Goal: Transaction & Acquisition: Book appointment/travel/reservation

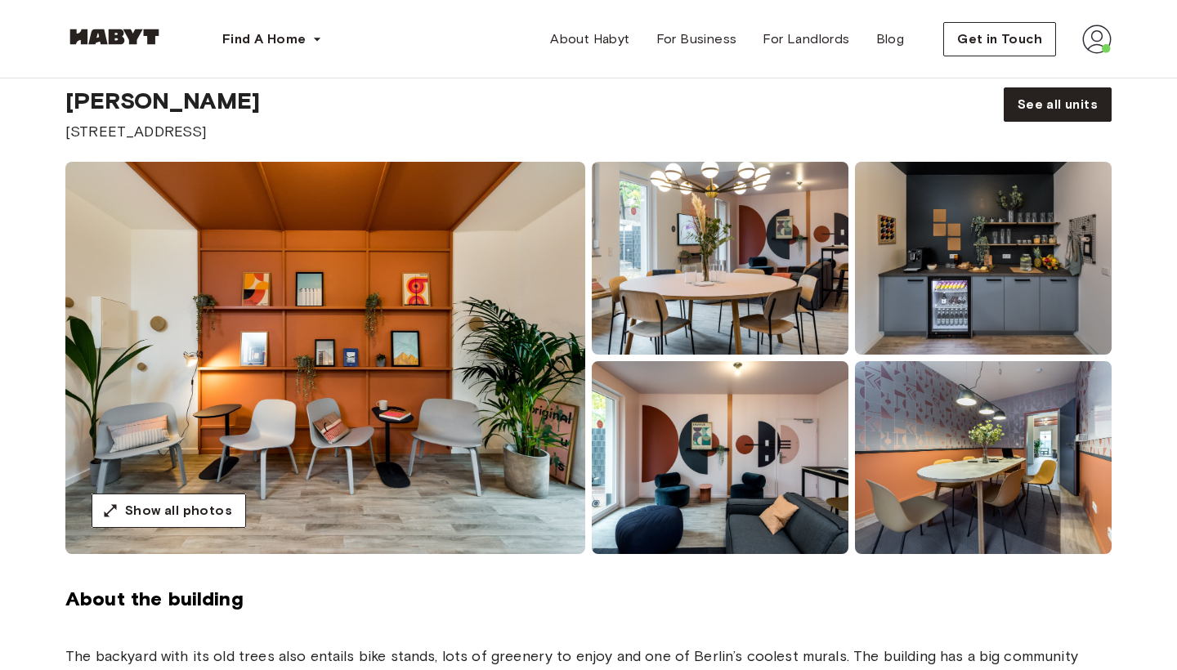
scroll to position [52, 0]
click at [226, 520] on button "Show all photos" at bounding box center [169, 510] width 154 height 34
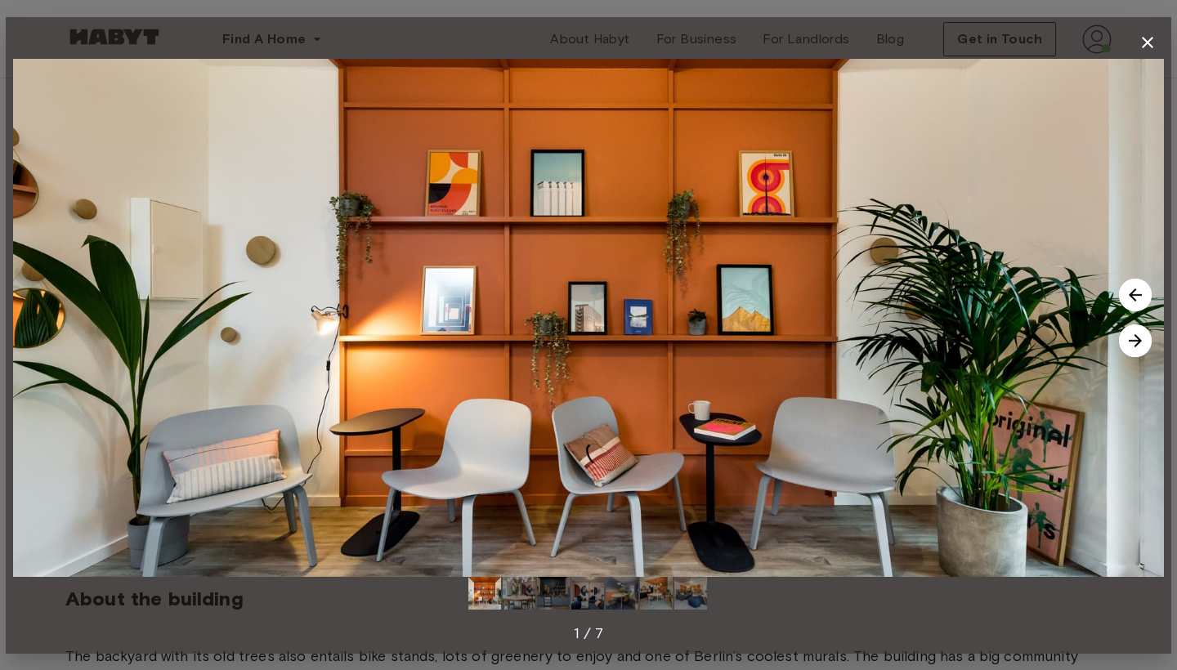
click at [479, 595] on img at bounding box center [484, 593] width 33 height 33
click at [542, 592] on img at bounding box center [553, 593] width 33 height 33
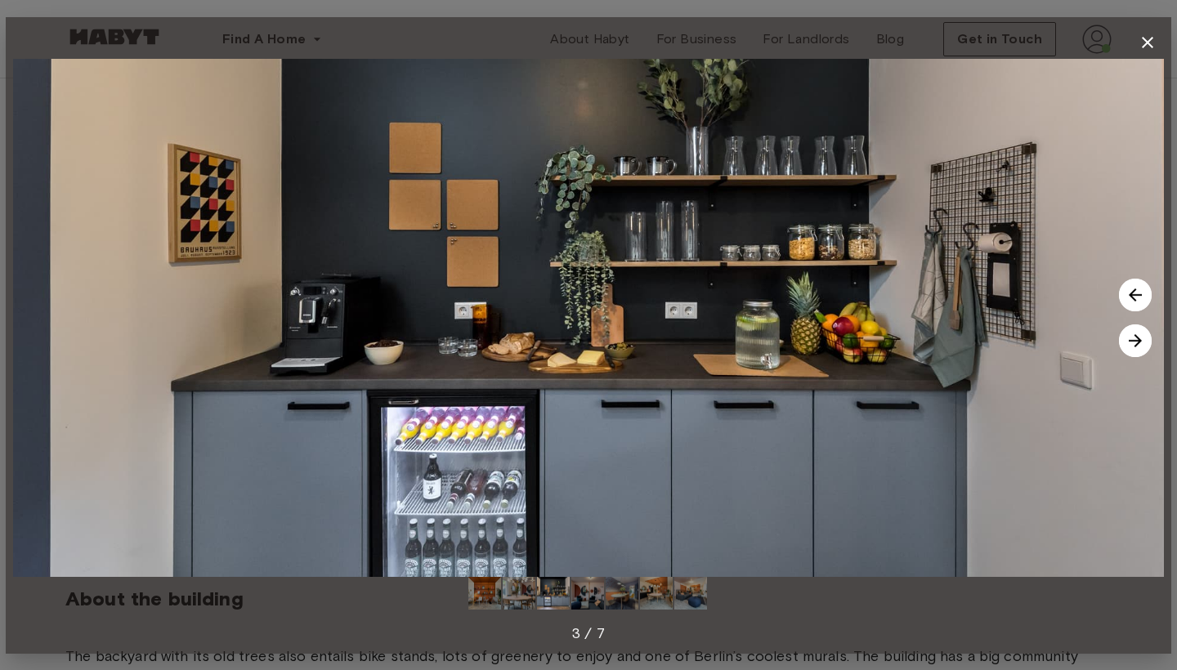
click at [586, 595] on img at bounding box center [587, 593] width 33 height 33
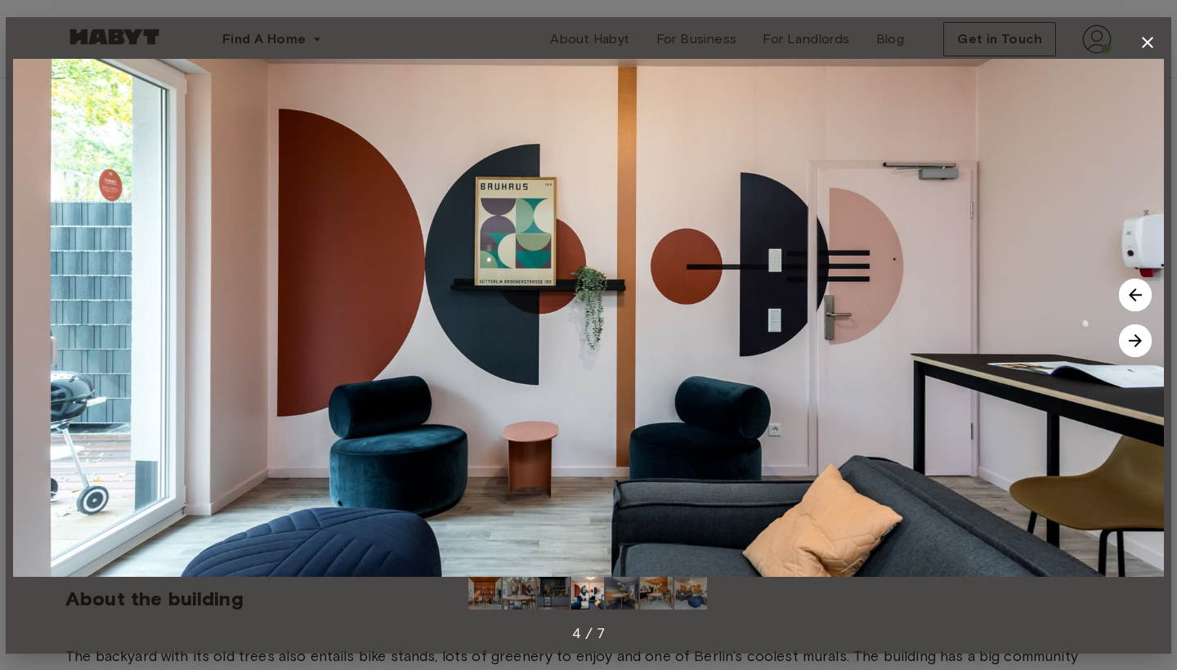
click at [623, 595] on img at bounding box center [621, 593] width 33 height 33
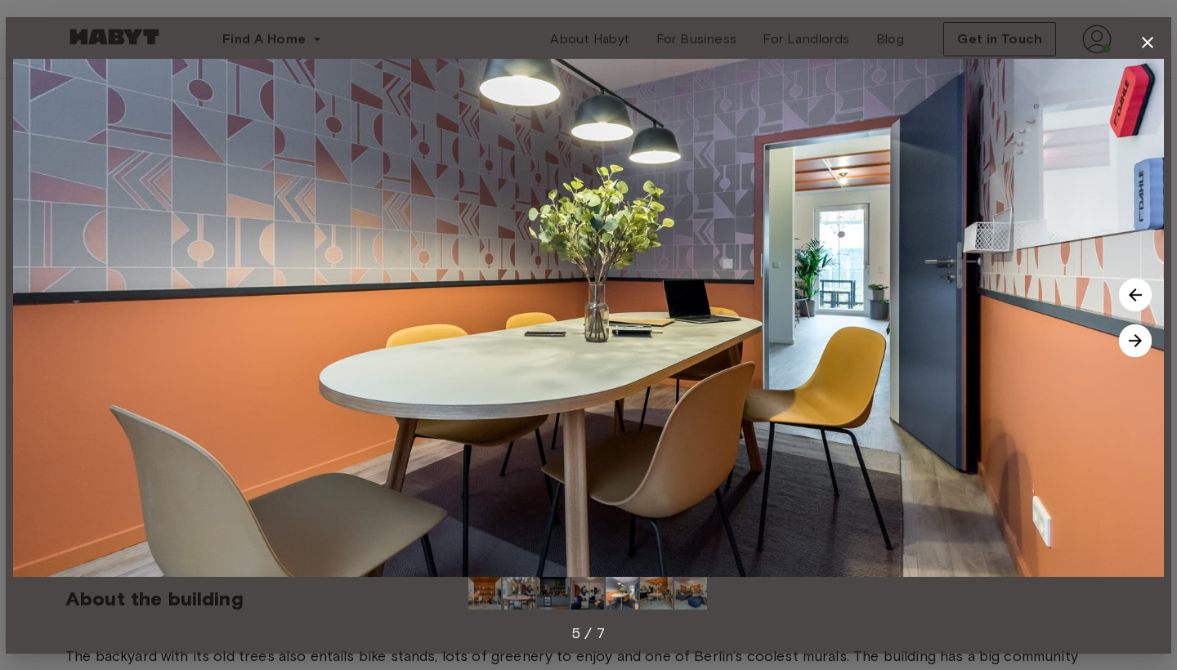
click at [662, 604] on img at bounding box center [656, 593] width 33 height 33
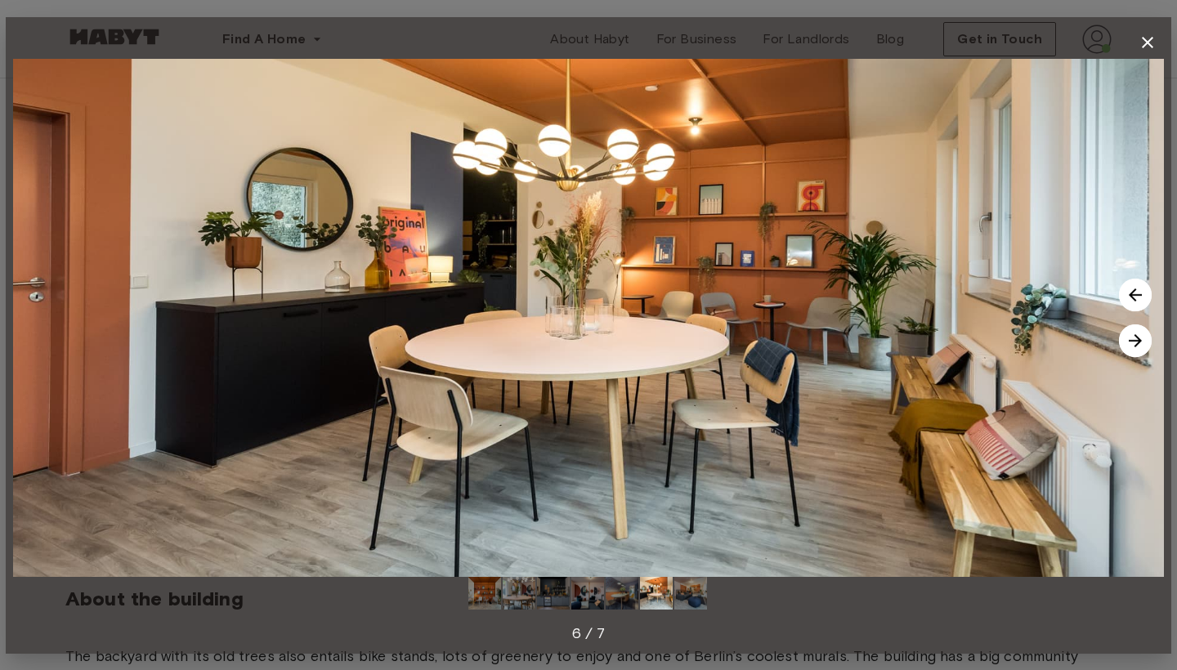
click at [684, 601] on img at bounding box center [690, 593] width 33 height 33
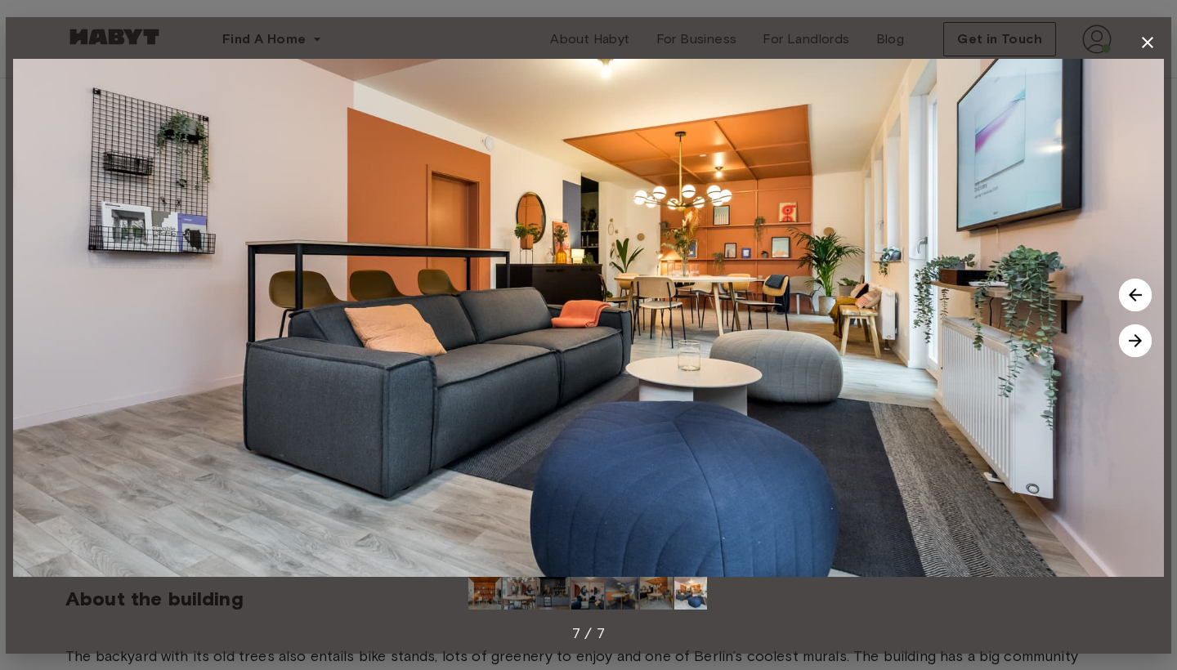
click at [1124, 344] on img at bounding box center [1135, 340] width 33 height 33
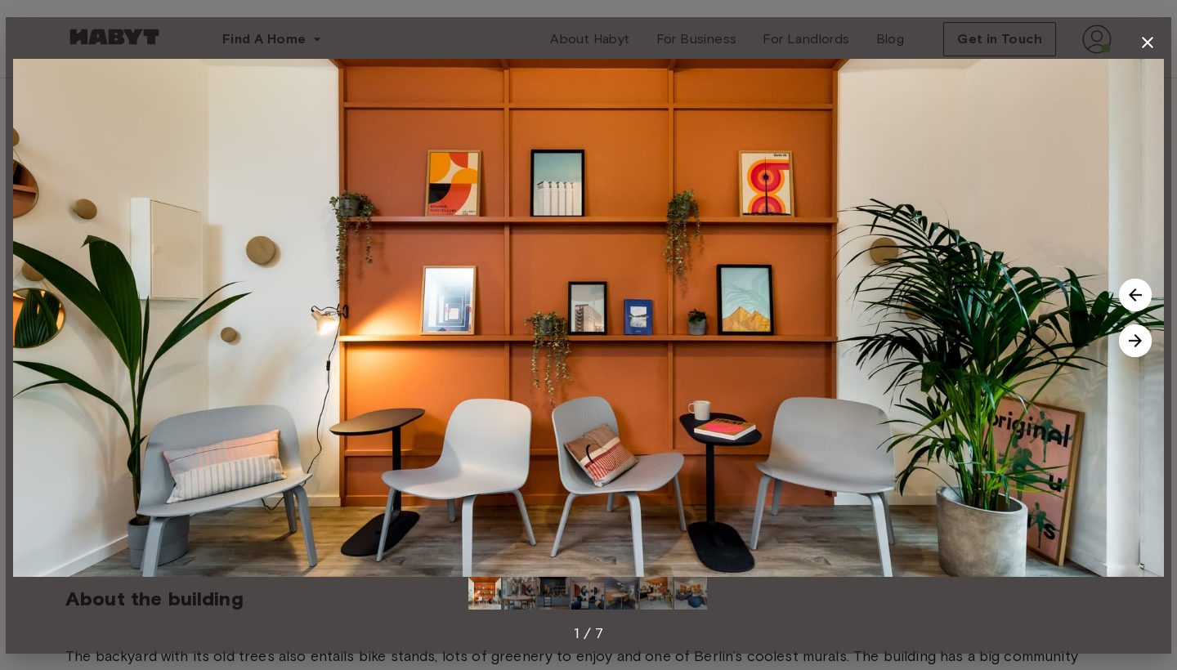
click at [1124, 344] on img at bounding box center [1135, 340] width 33 height 33
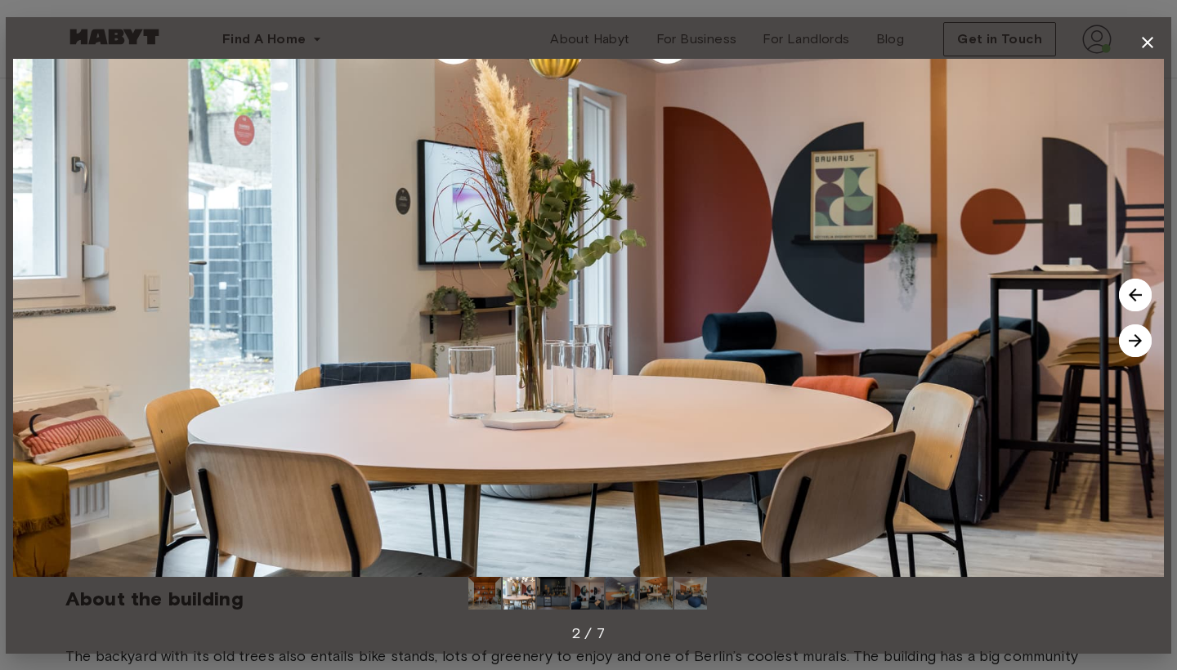
click at [1141, 342] on img at bounding box center [1135, 340] width 33 height 33
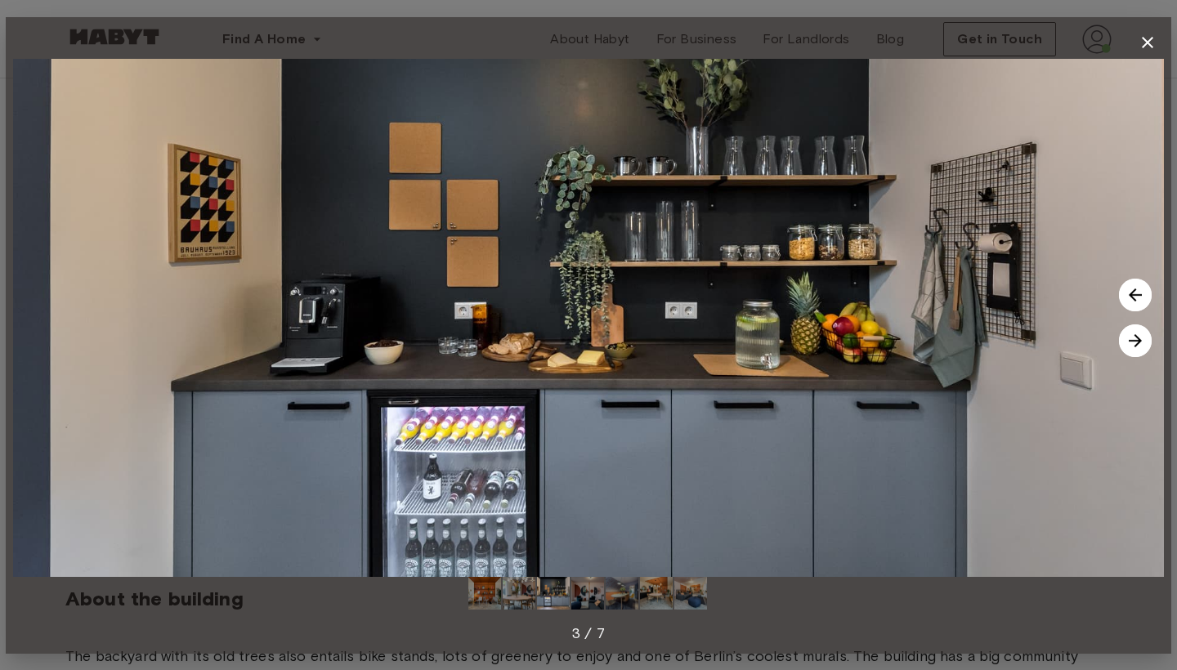
click at [1141, 342] on img at bounding box center [1135, 340] width 33 height 33
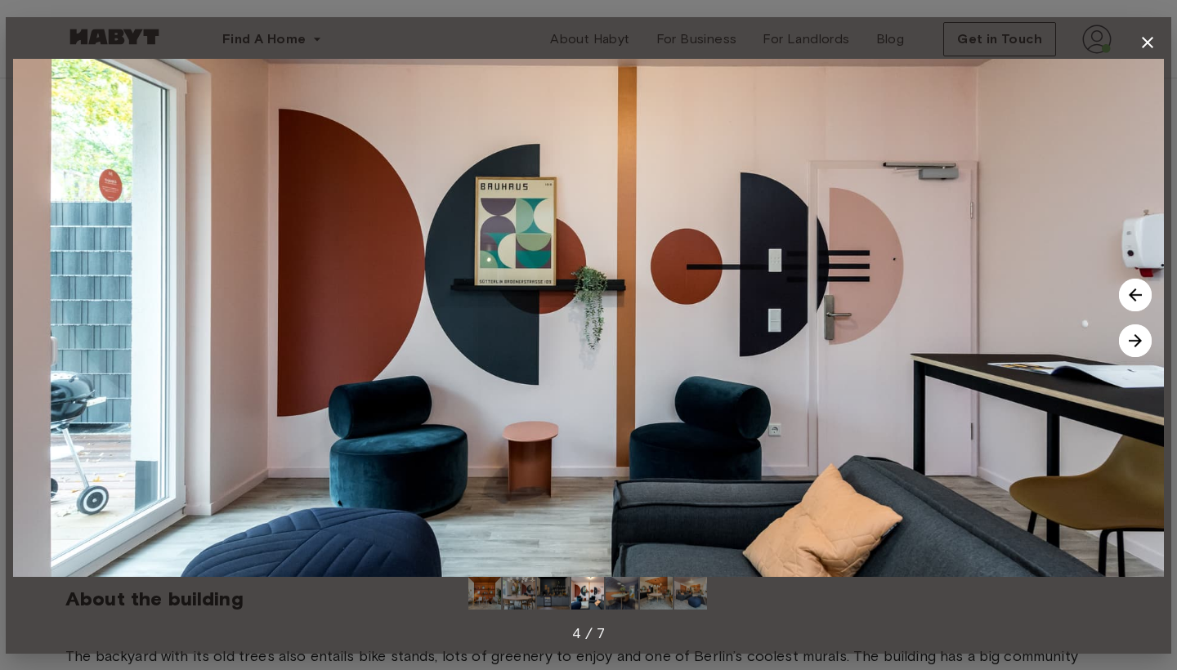
click at [1137, 351] on img at bounding box center [1135, 340] width 33 height 33
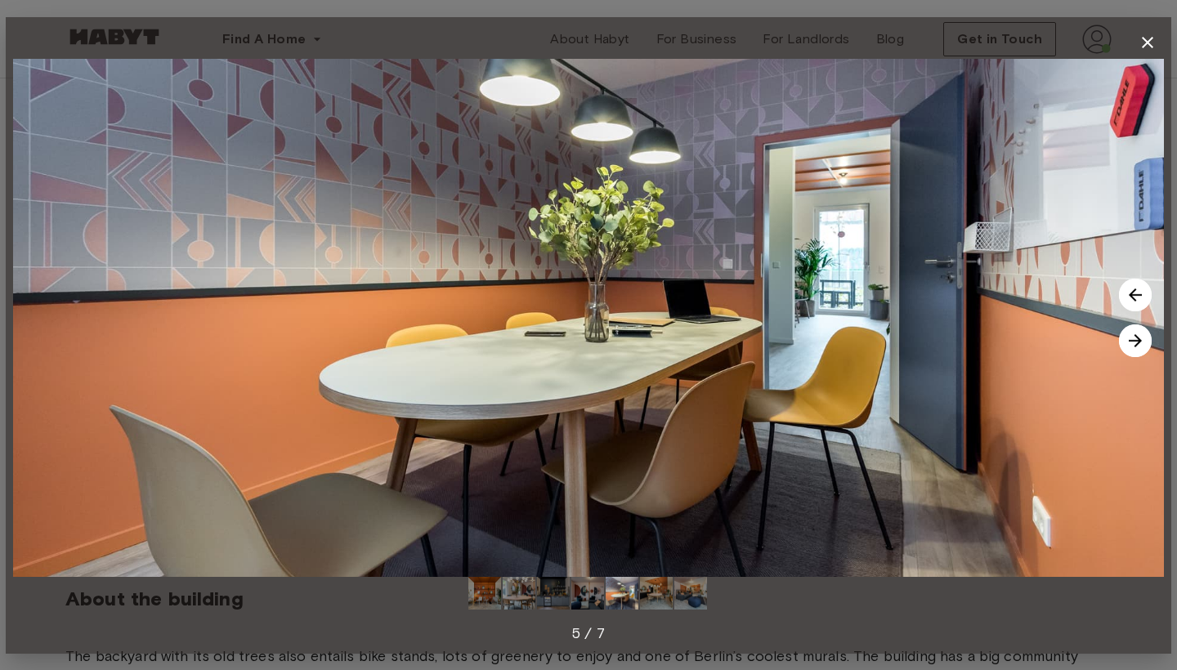
click at [1137, 351] on img at bounding box center [1135, 340] width 33 height 33
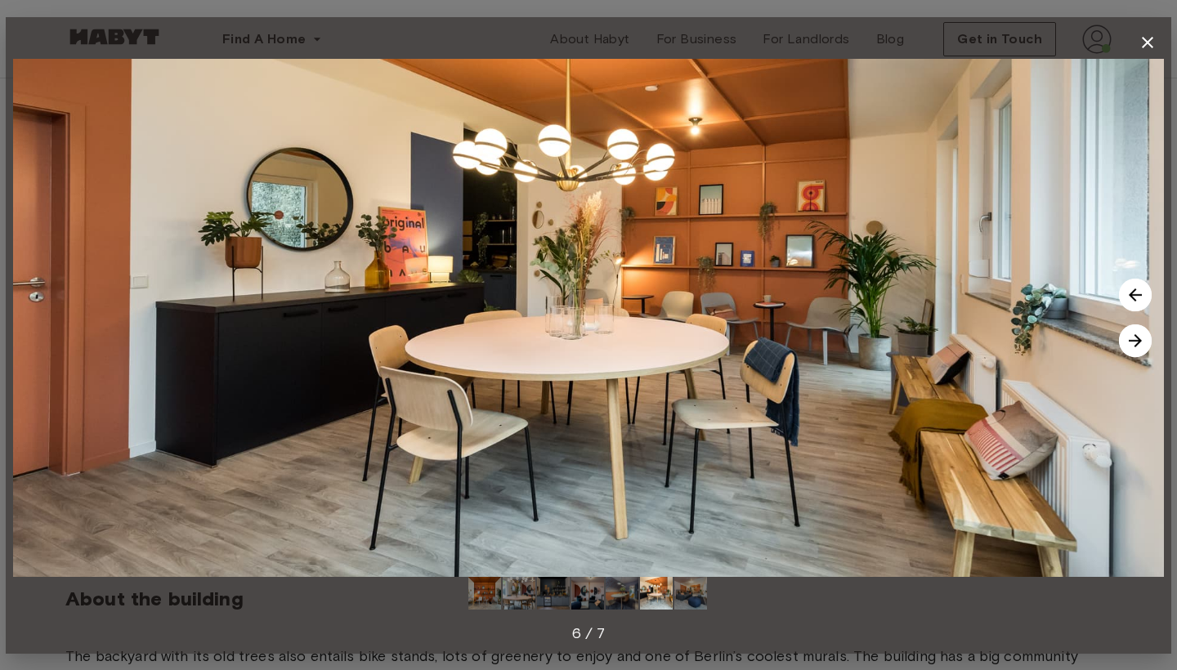
click at [1137, 351] on img at bounding box center [1135, 340] width 33 height 33
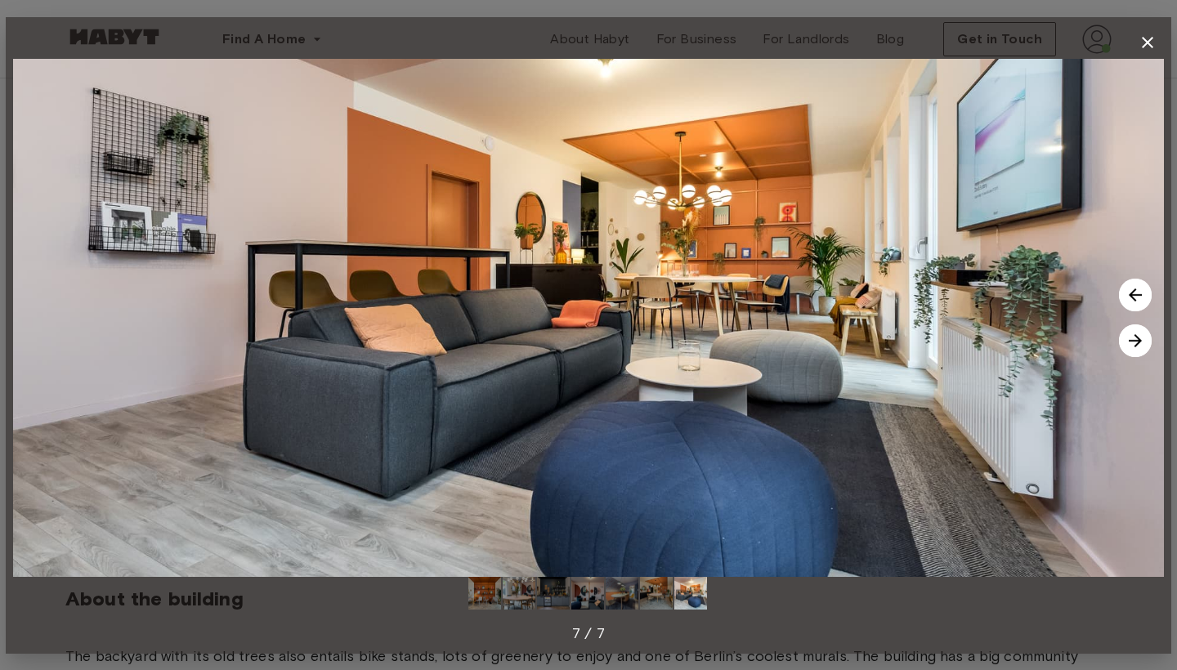
click at [1137, 351] on img at bounding box center [1135, 340] width 33 height 33
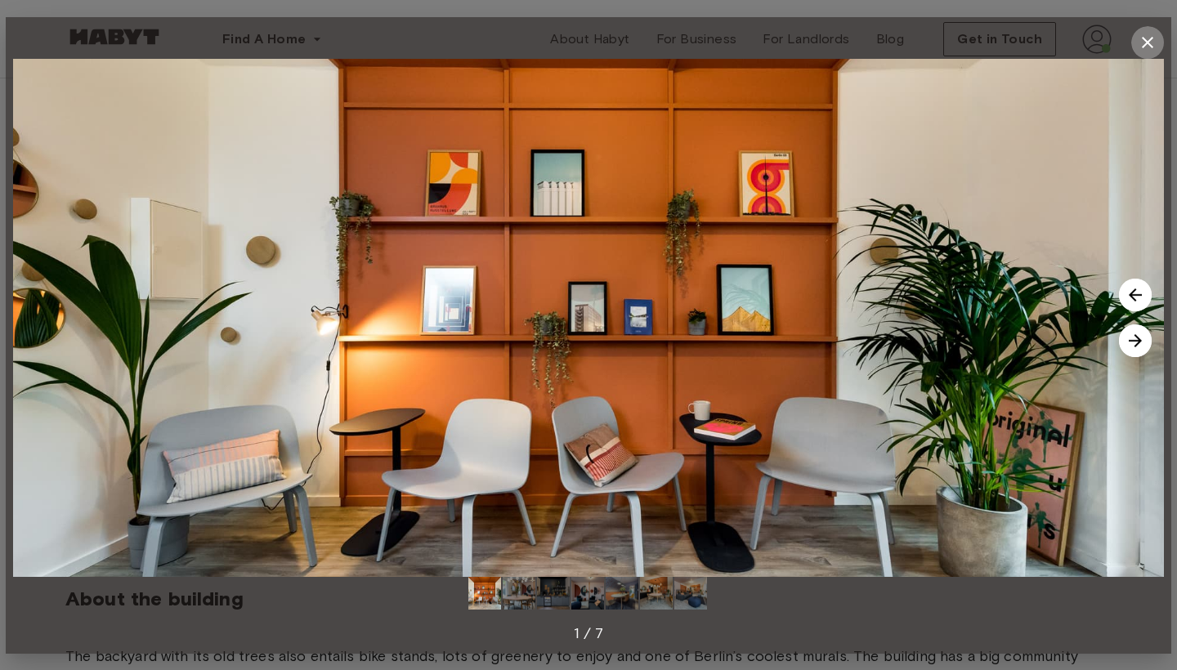
click at [1150, 50] on icon "button" at bounding box center [1147, 43] width 20 height 20
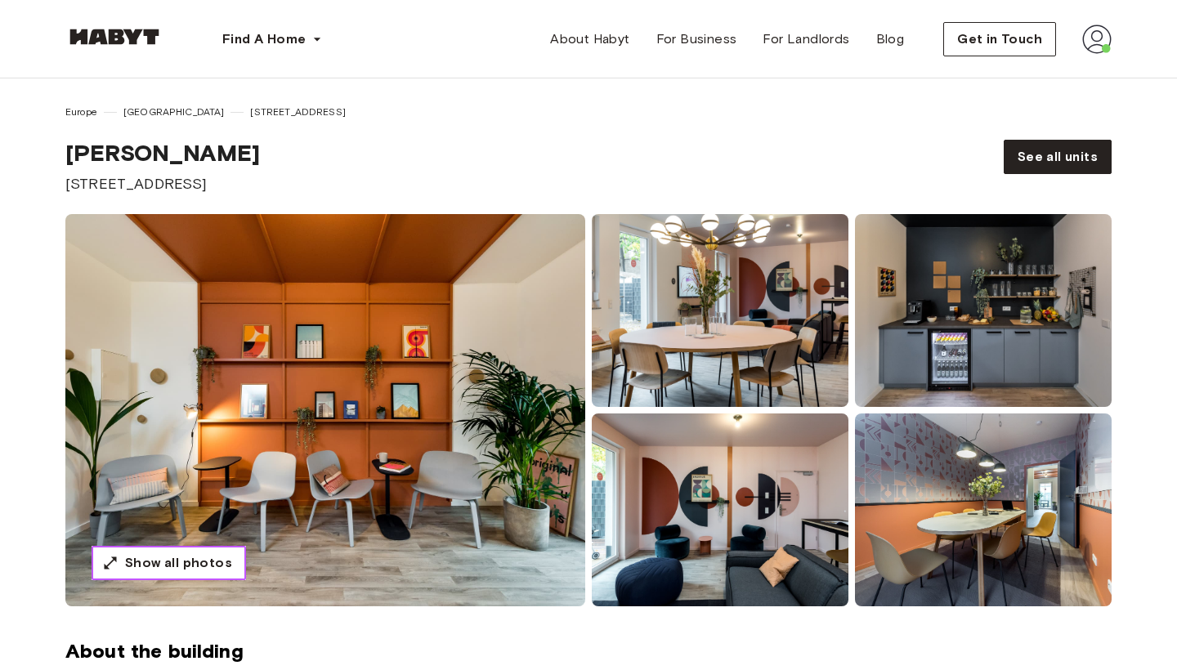
scroll to position [0, 0]
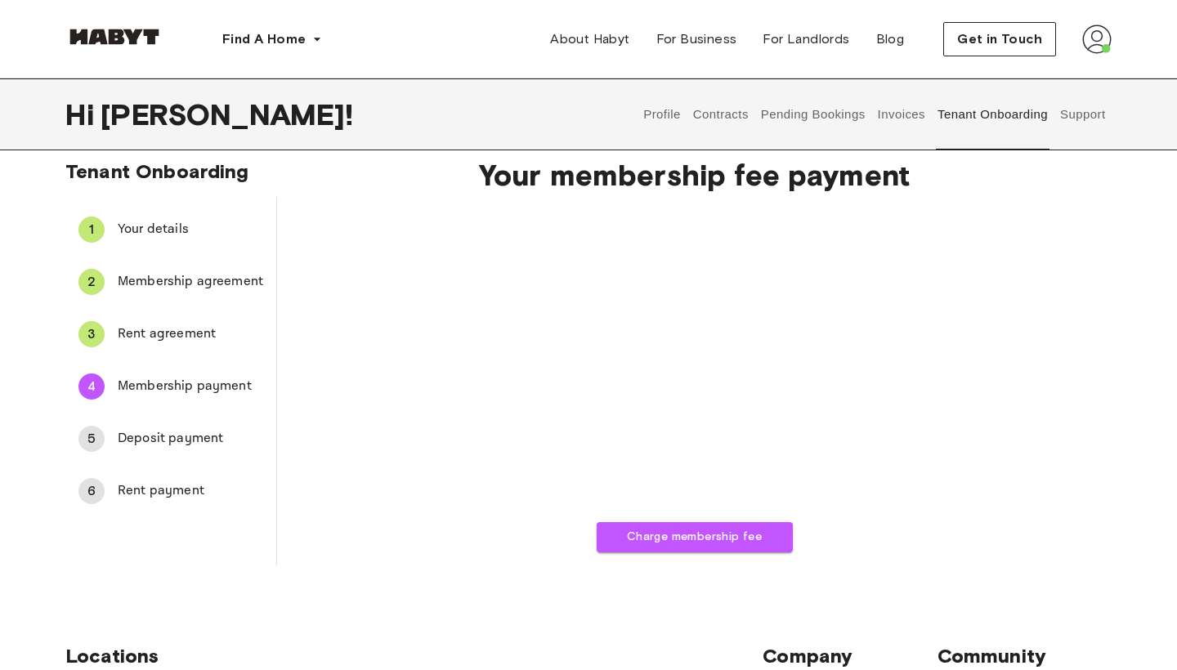
scroll to position [22, 0]
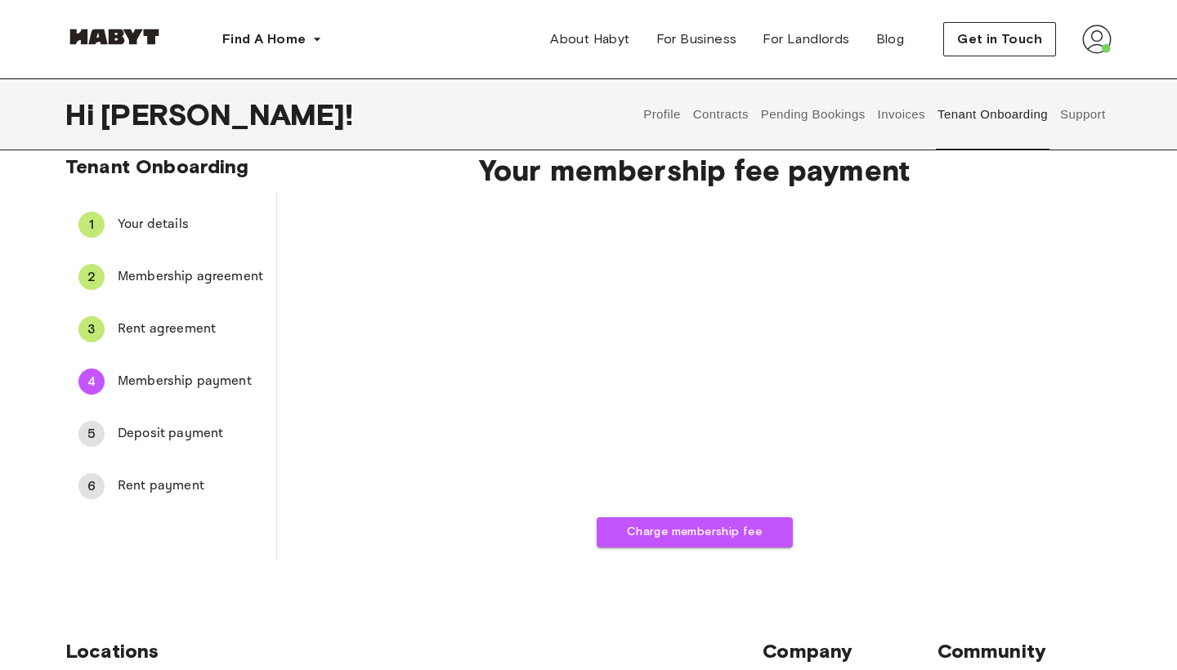
click at [196, 433] on span "Deposit payment" at bounding box center [190, 434] width 145 height 20
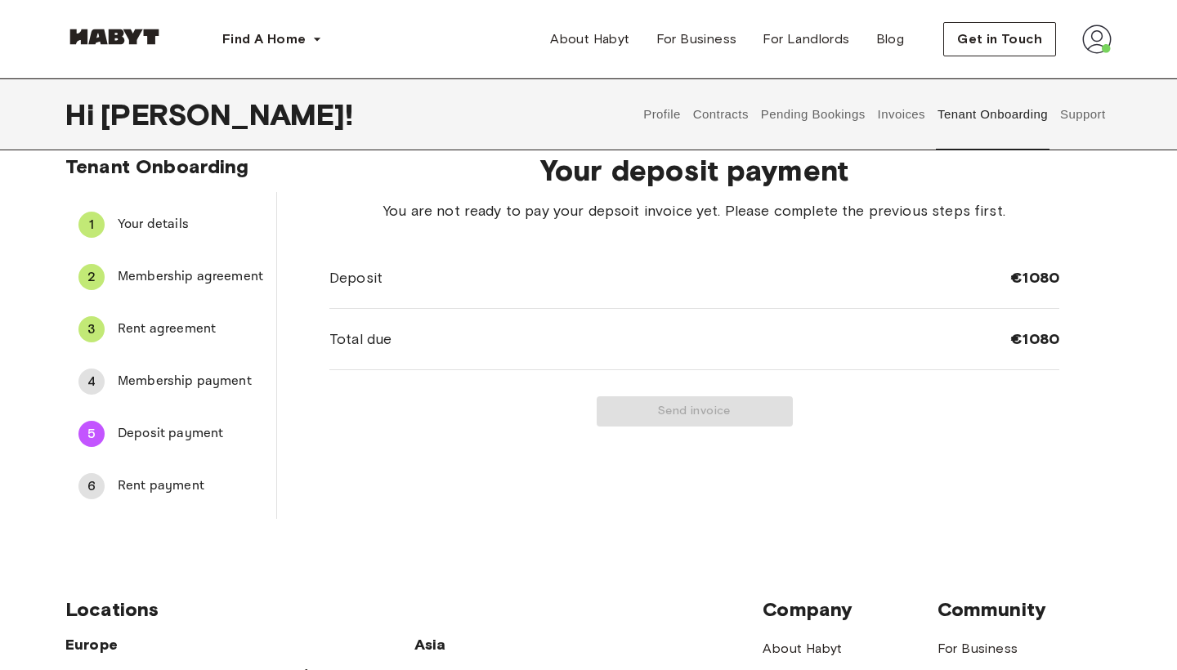
click at [198, 382] on span "Membership payment" at bounding box center [190, 382] width 145 height 20
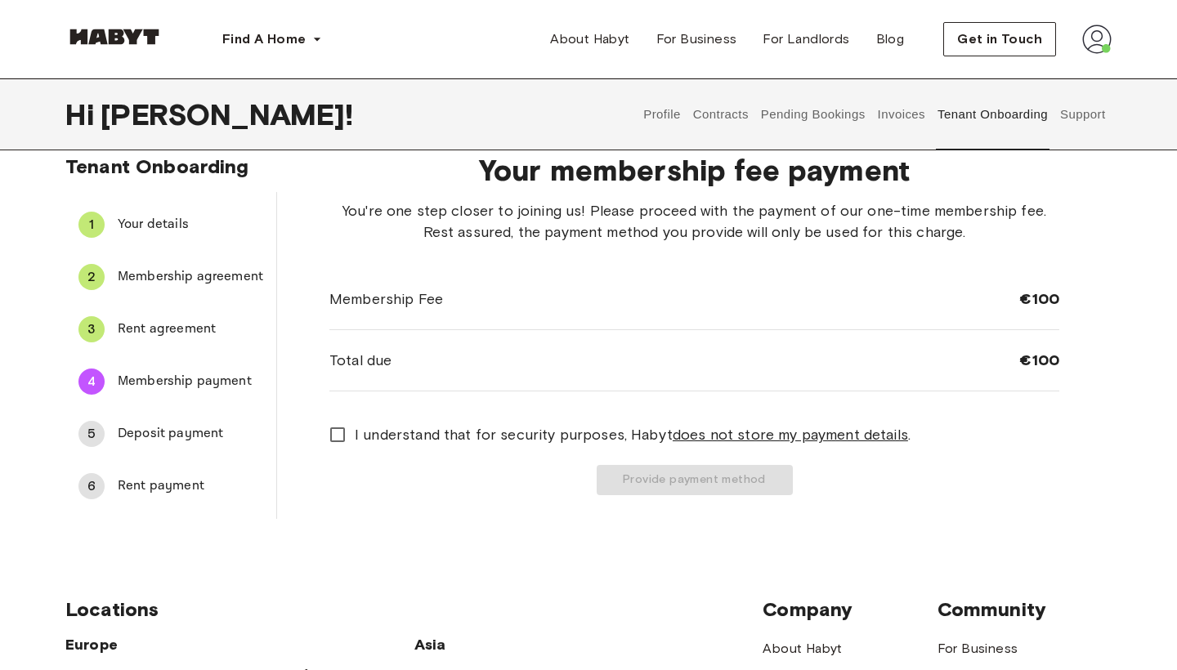
click at [167, 437] on span "Deposit payment" at bounding box center [190, 434] width 145 height 20
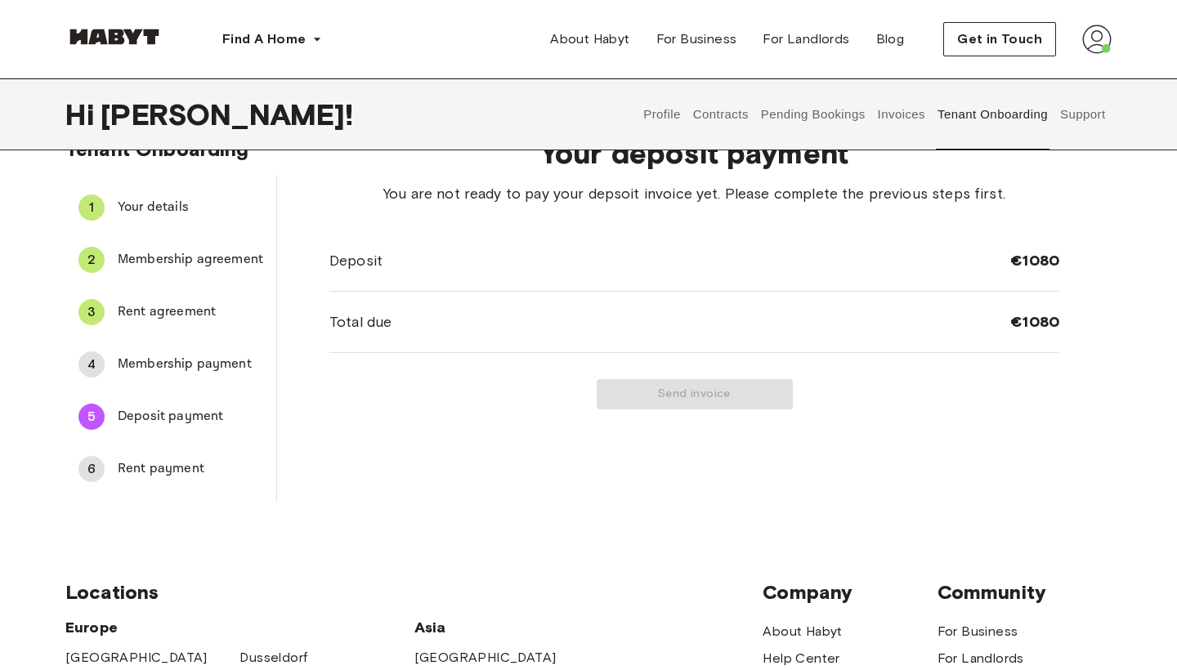
scroll to position [46, 0]
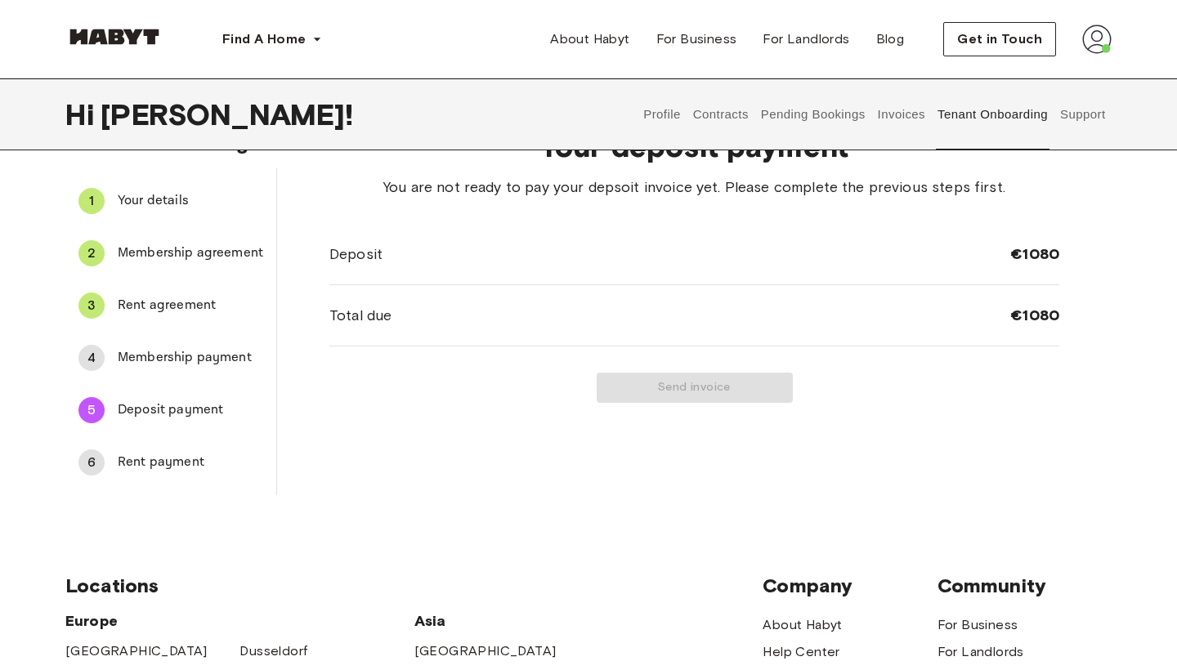
click at [192, 475] on div "6 Rent payment" at bounding box center [170, 462] width 211 height 39
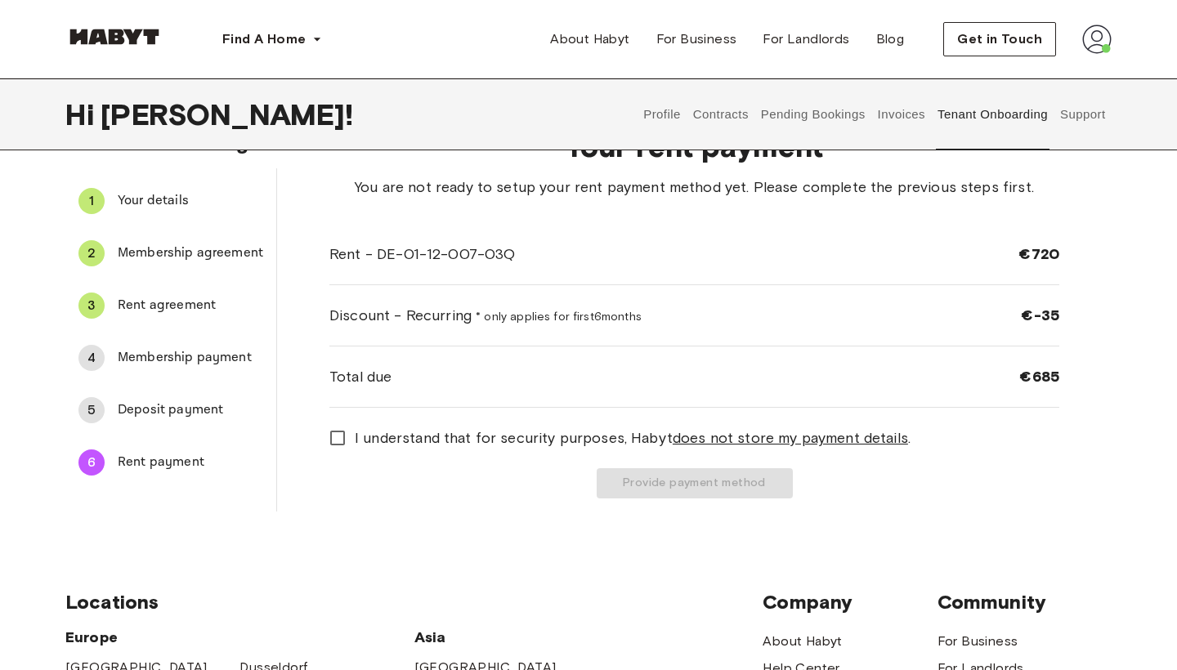
click at [139, 360] on span "Membership payment" at bounding box center [190, 358] width 145 height 20
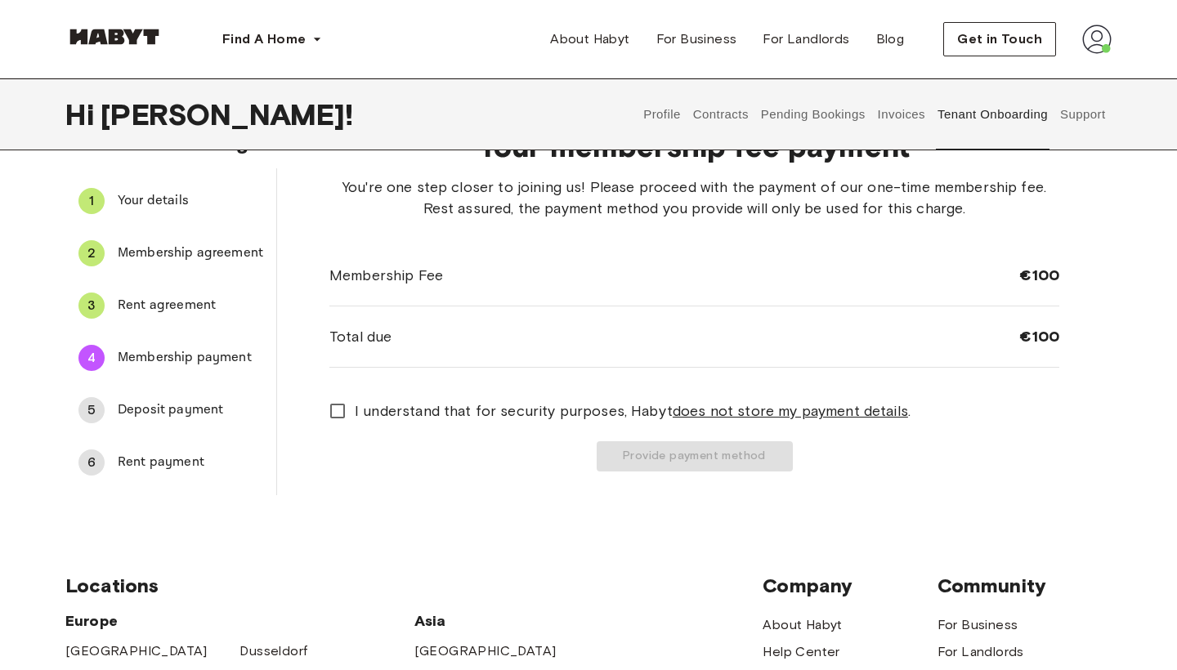
click at [174, 411] on span "Deposit payment" at bounding box center [190, 410] width 145 height 20
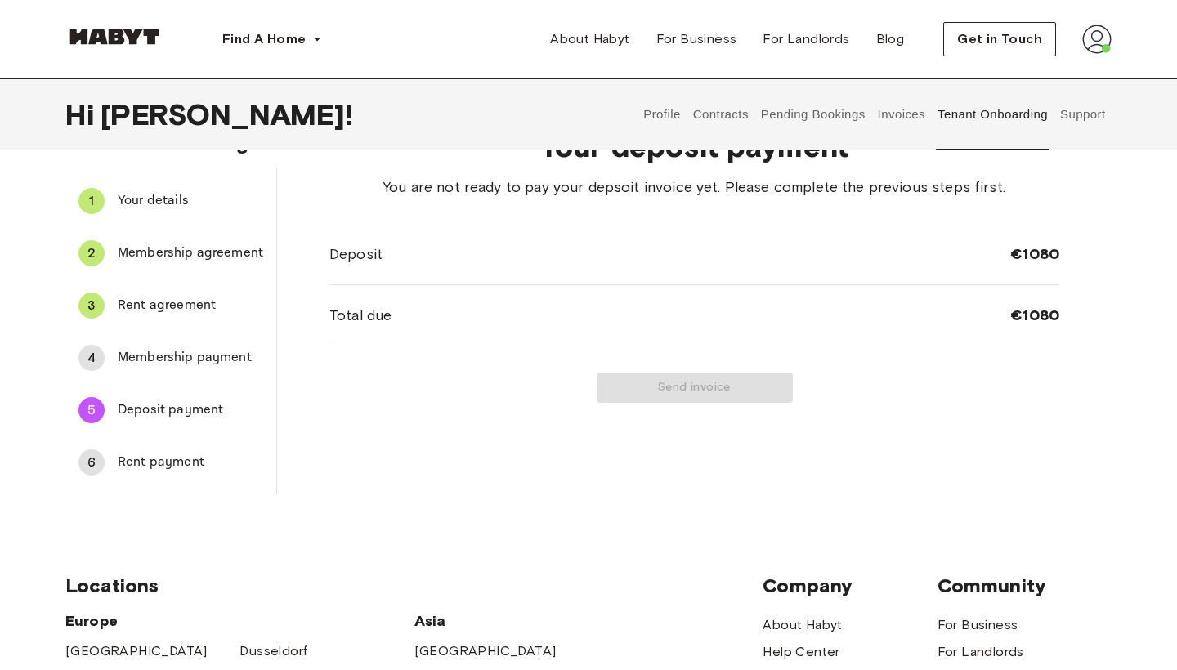
click at [149, 458] on span "Rent payment" at bounding box center [190, 463] width 145 height 20
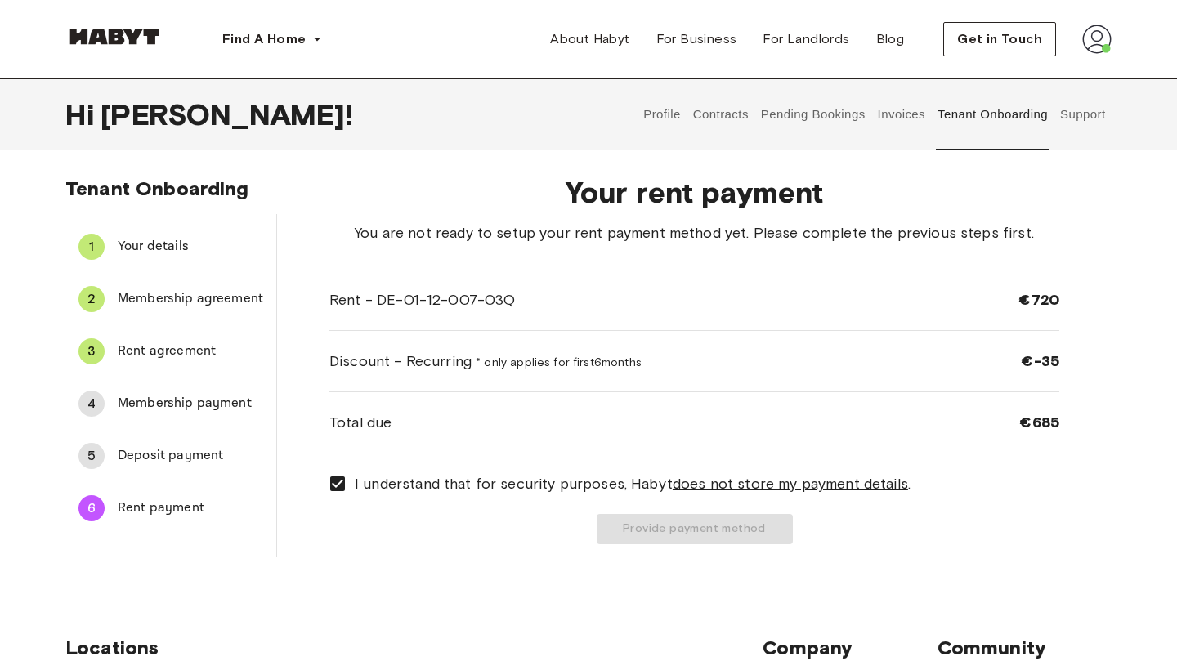
scroll to position [0, 0]
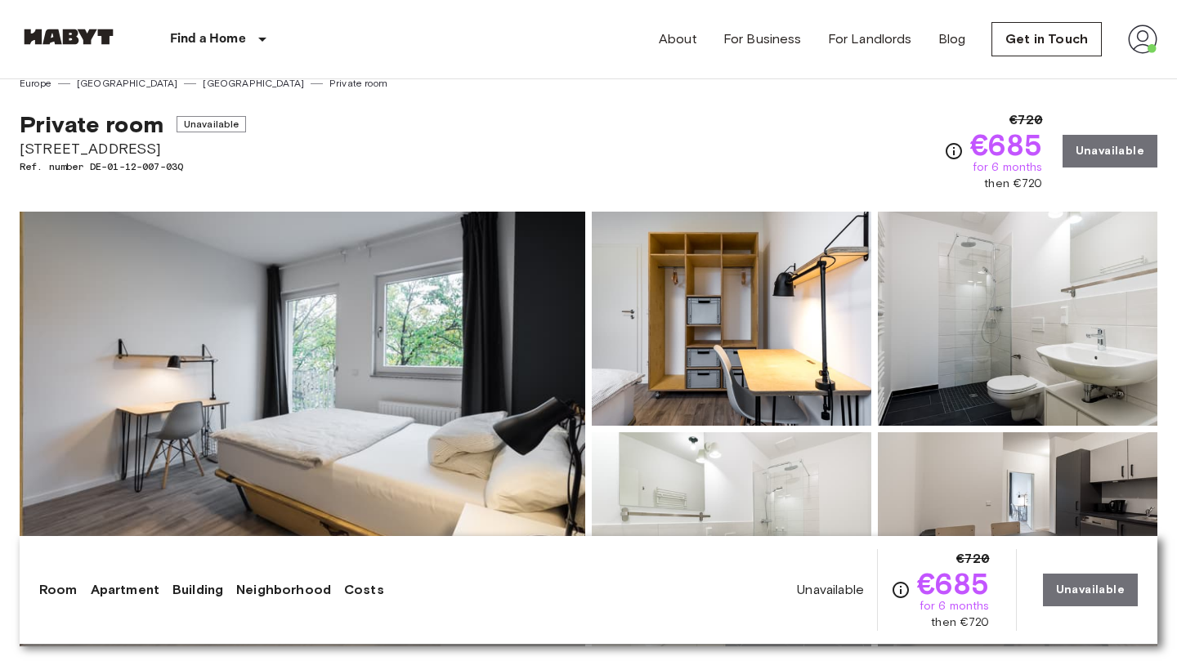
scroll to position [28, 0]
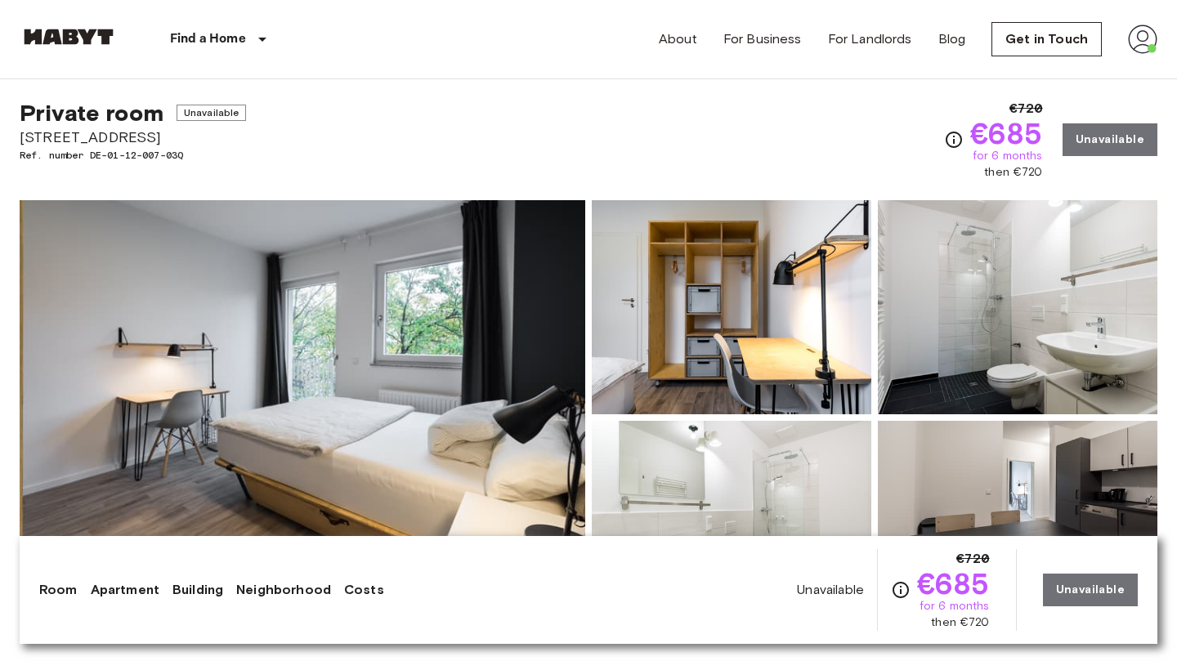
click at [708, 350] on img at bounding box center [731, 307] width 279 height 214
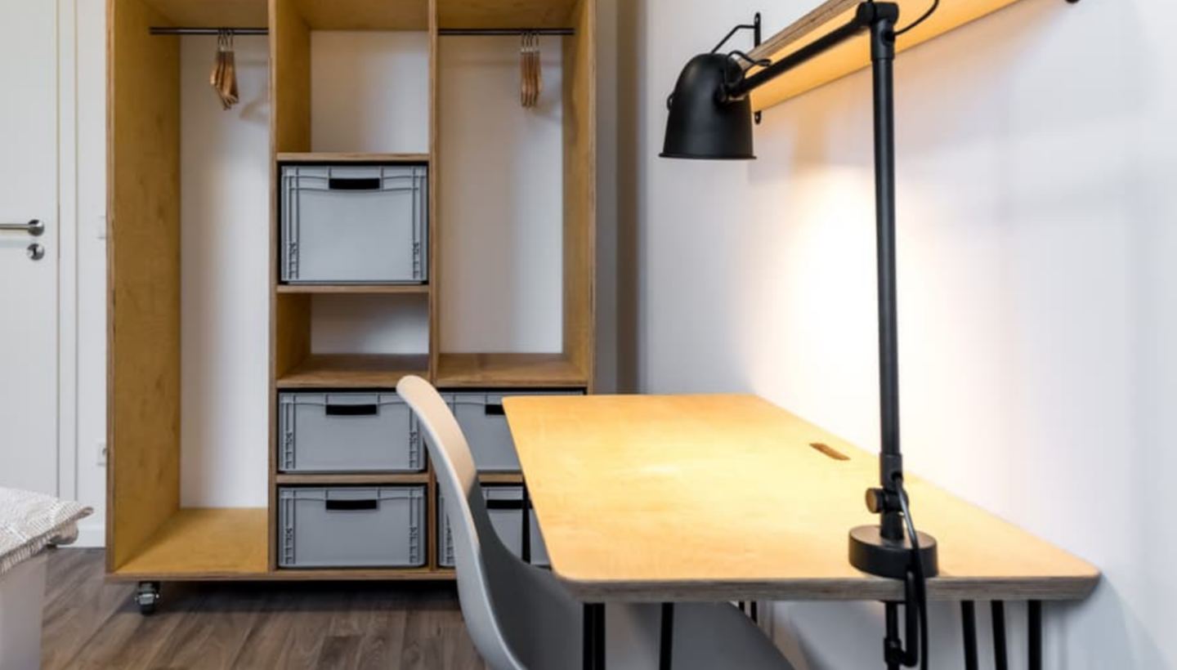
scroll to position [24, 0]
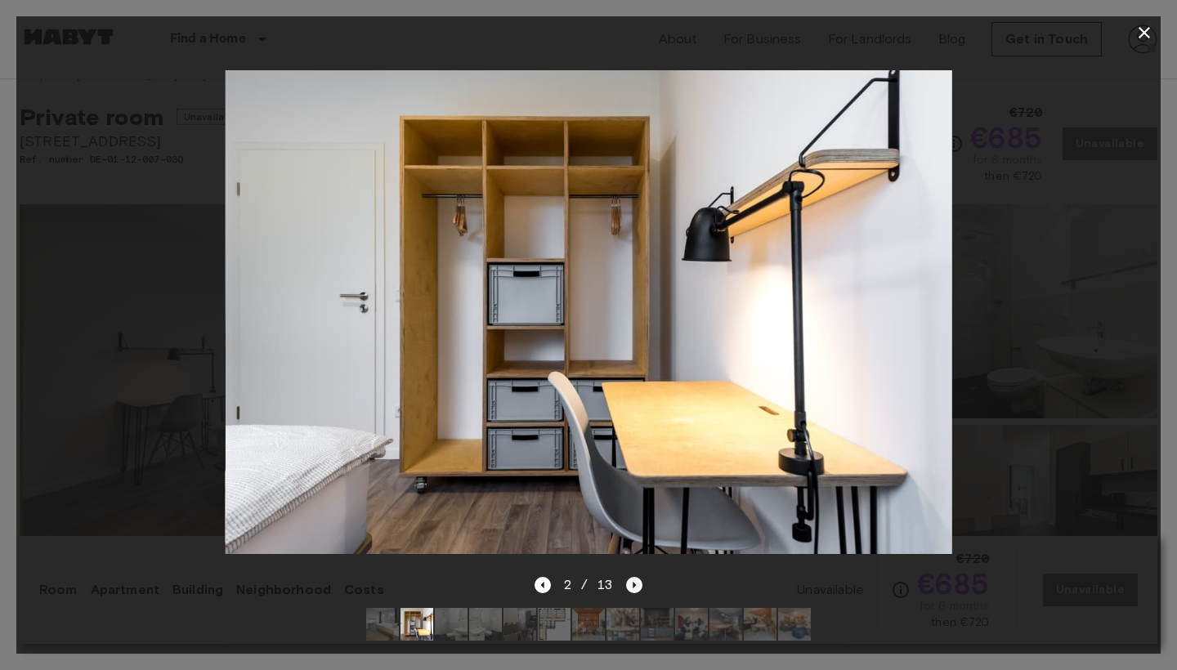
click at [638, 590] on icon "Next image" at bounding box center [634, 585] width 16 height 16
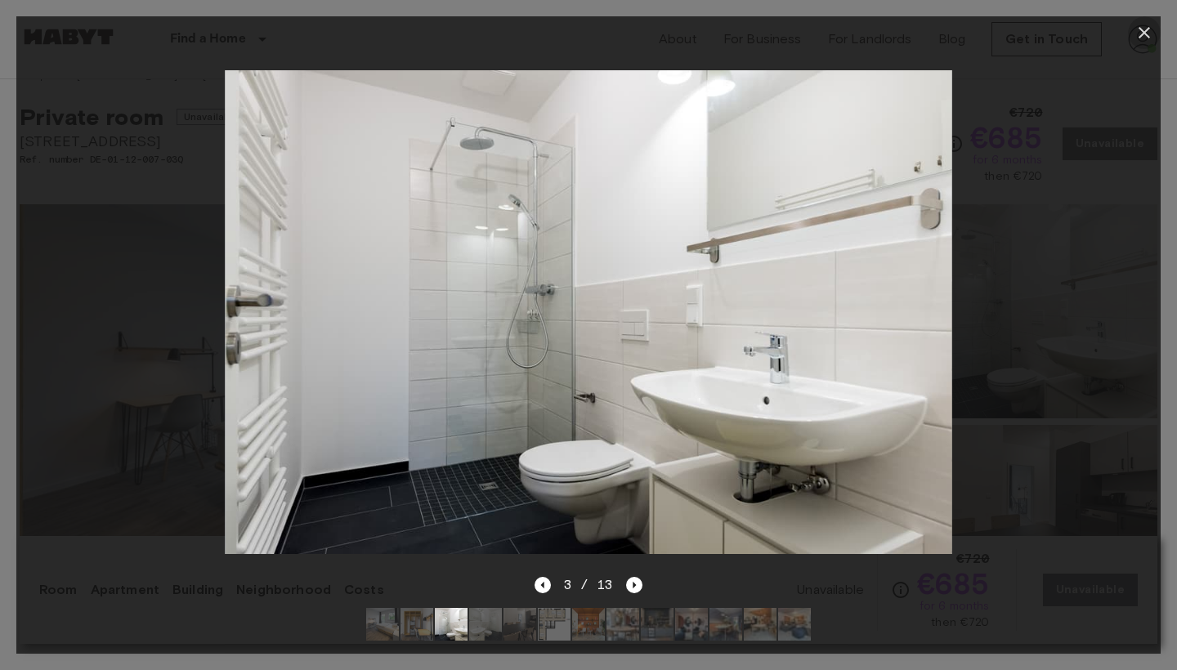
click at [1144, 37] on icon "button" at bounding box center [1144, 33] width 20 height 20
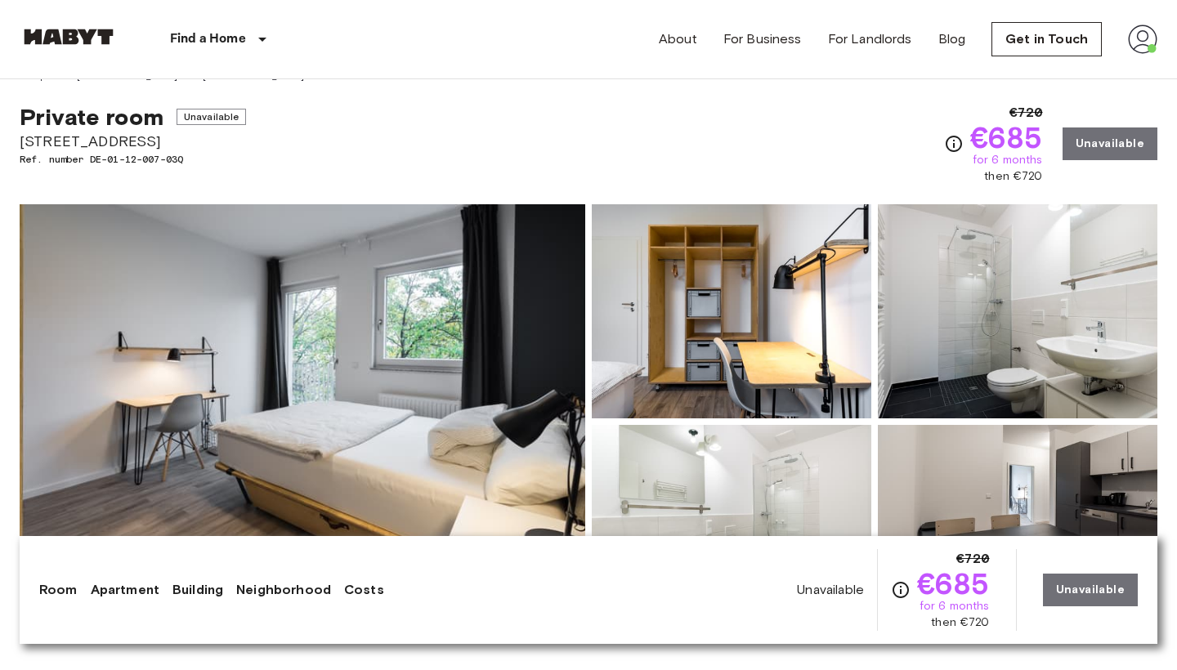
drag, startPoint x: 11, startPoint y: 141, endPoint x: 171, endPoint y: 143, distance: 159.3
copy span "[STREET_ADDRESS]"
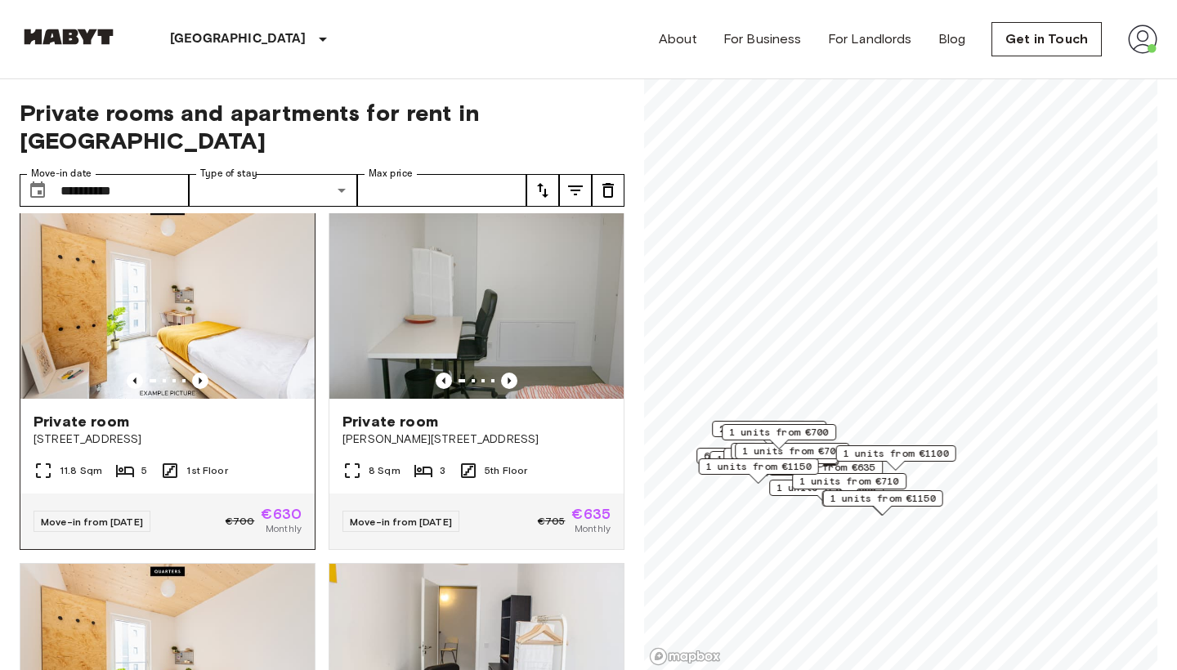
scroll to position [29, 0]
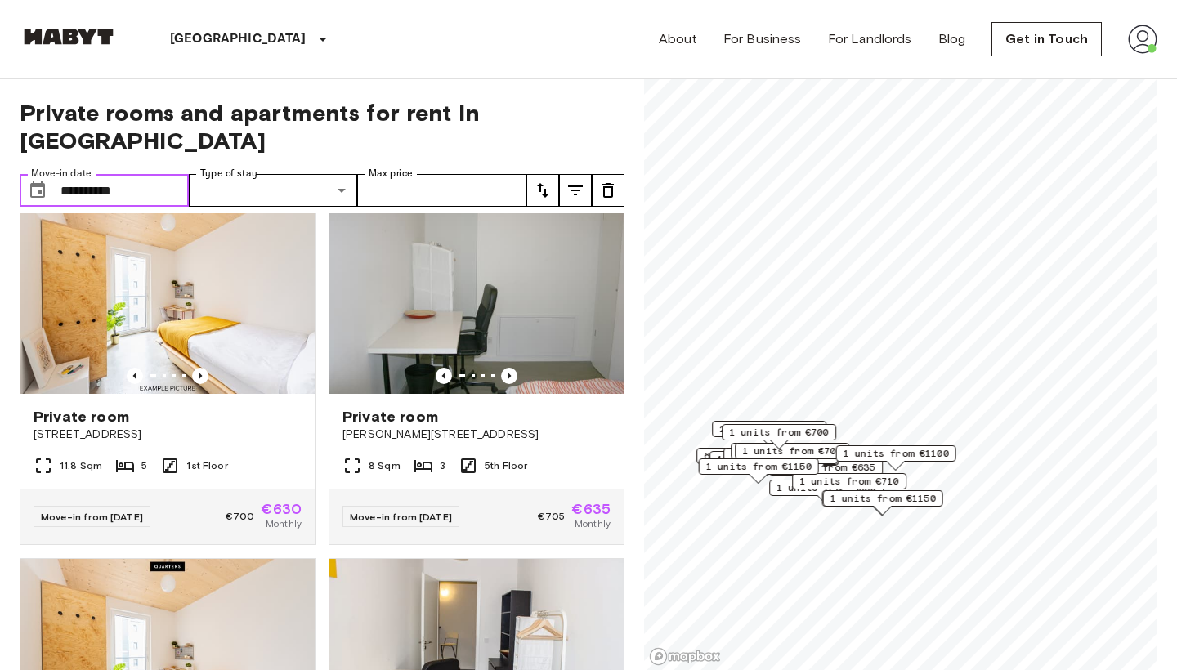
click at [160, 174] on input "**********" at bounding box center [124, 190] width 128 height 33
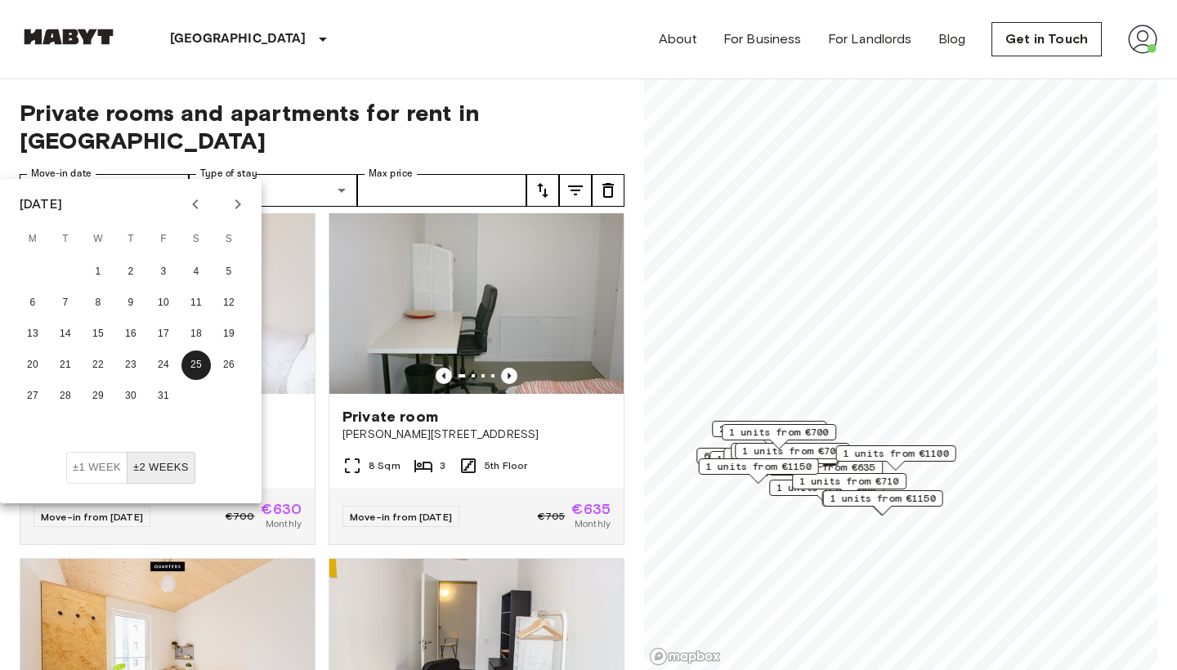
click at [234, 206] on icon "Next month" at bounding box center [238, 204] width 20 height 20
click at [131, 362] on button "20" at bounding box center [130, 365] width 29 height 29
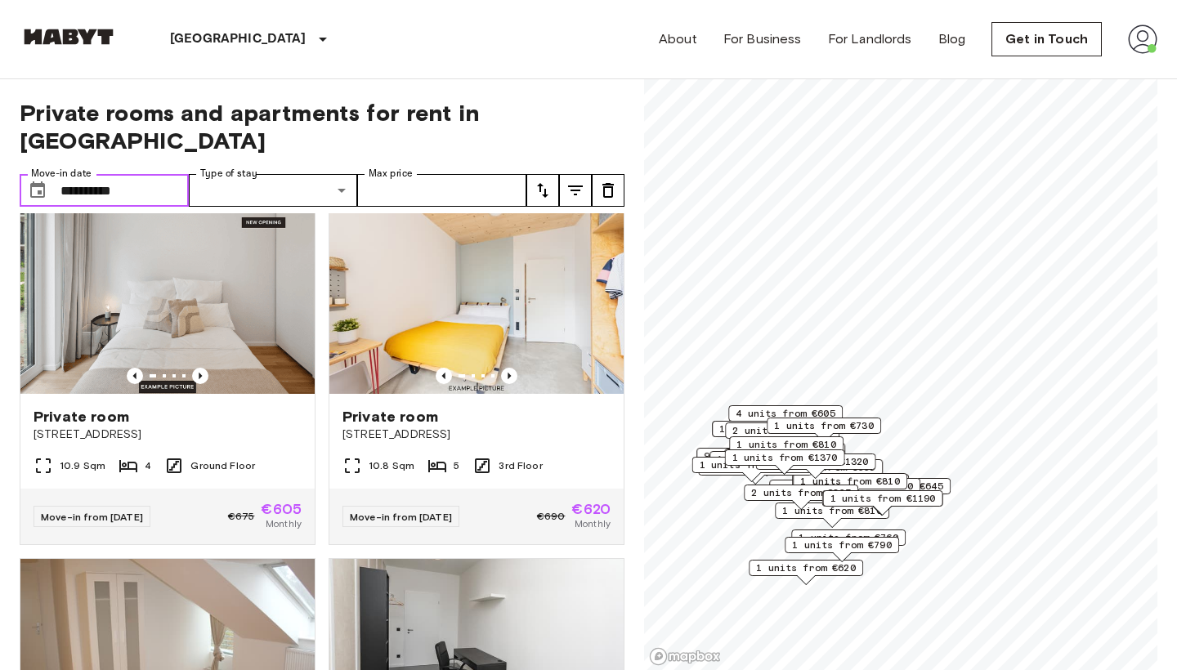
type input "**********"
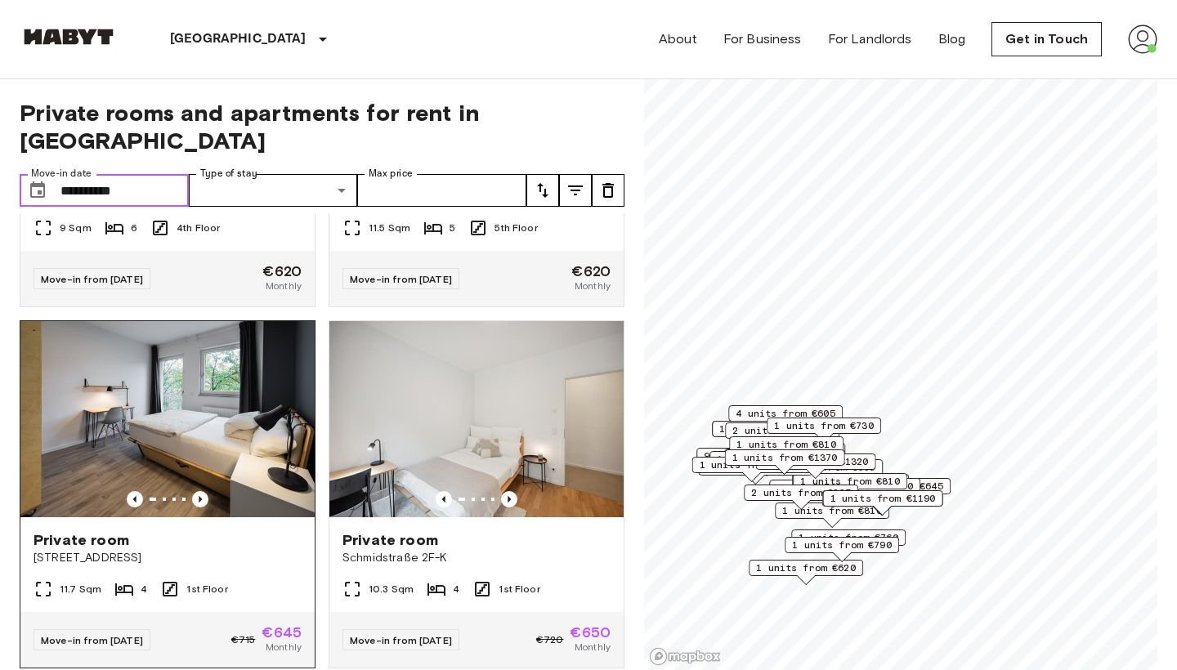
scroll to position [632, 0]
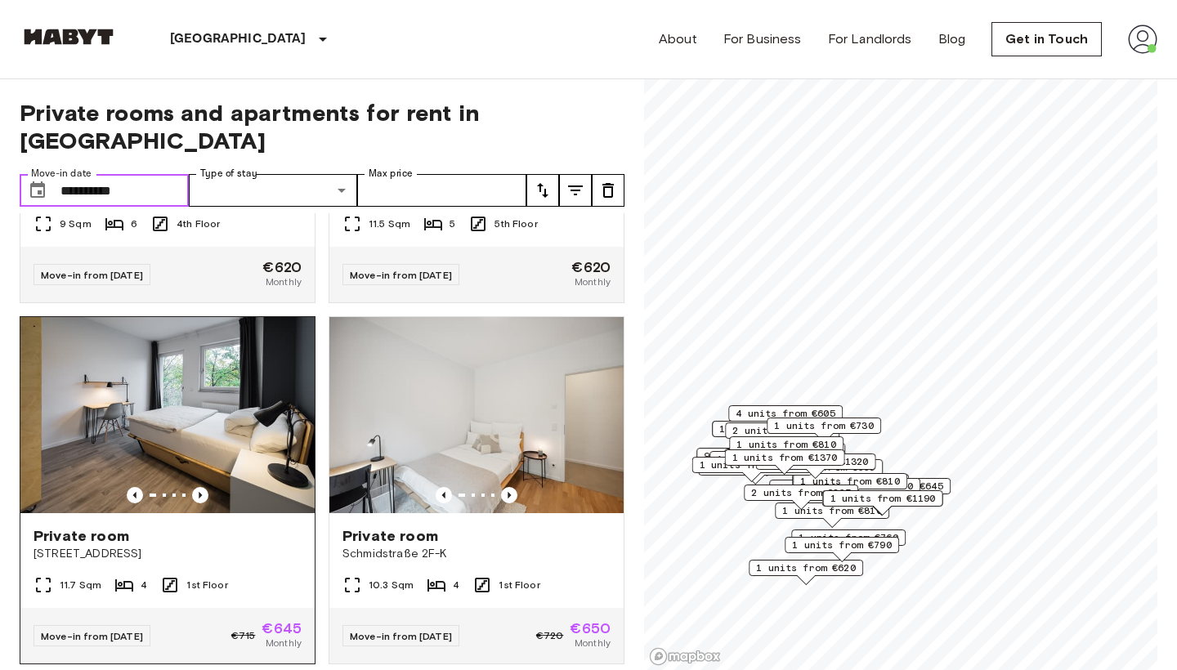
click at [184, 409] on img at bounding box center [167, 415] width 294 height 196
click at [248, 628] on span "€715" at bounding box center [243, 635] width 25 height 15
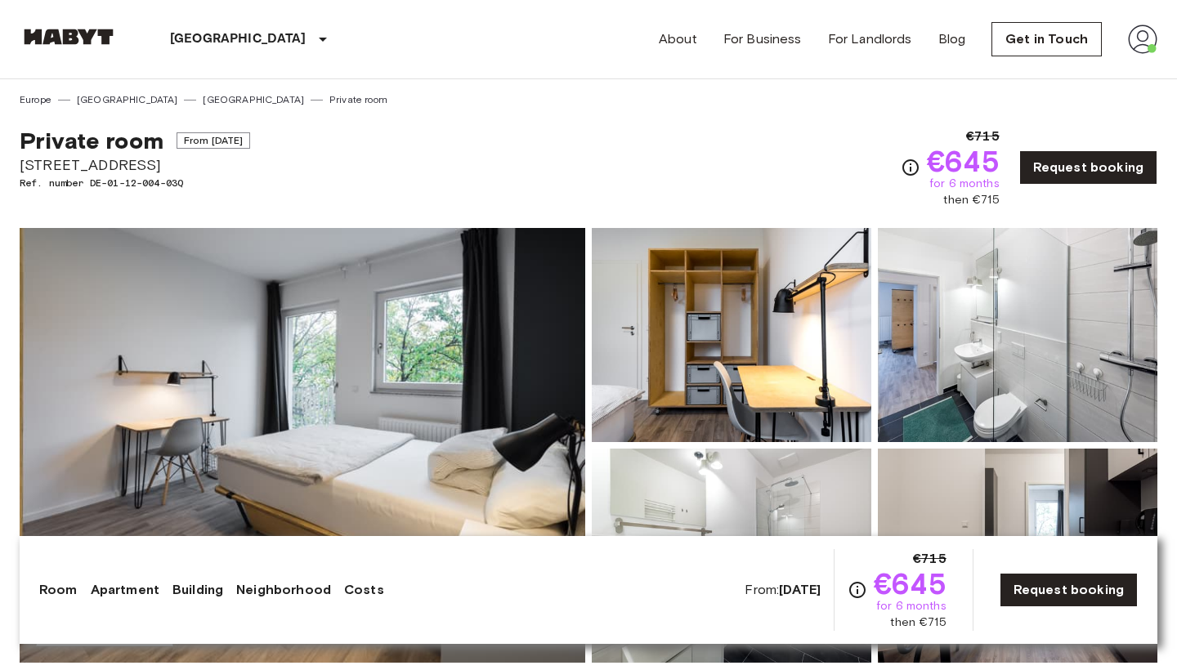
click at [1145, 39] on img at bounding box center [1142, 39] width 29 height 29
click at [853, 163] on div at bounding box center [588, 335] width 1177 height 670
drag, startPoint x: 16, startPoint y: 163, endPoint x: 171, endPoint y: 167, distance: 155.3
copy span "[STREET_ADDRESS]"
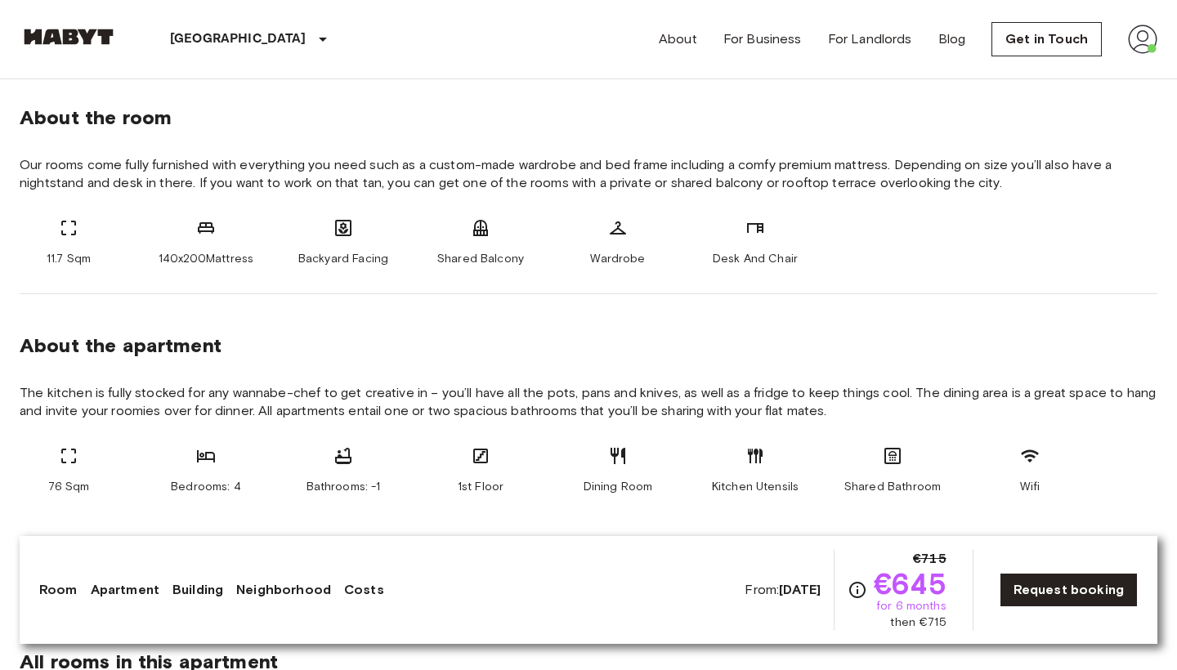
scroll to position [606, 0]
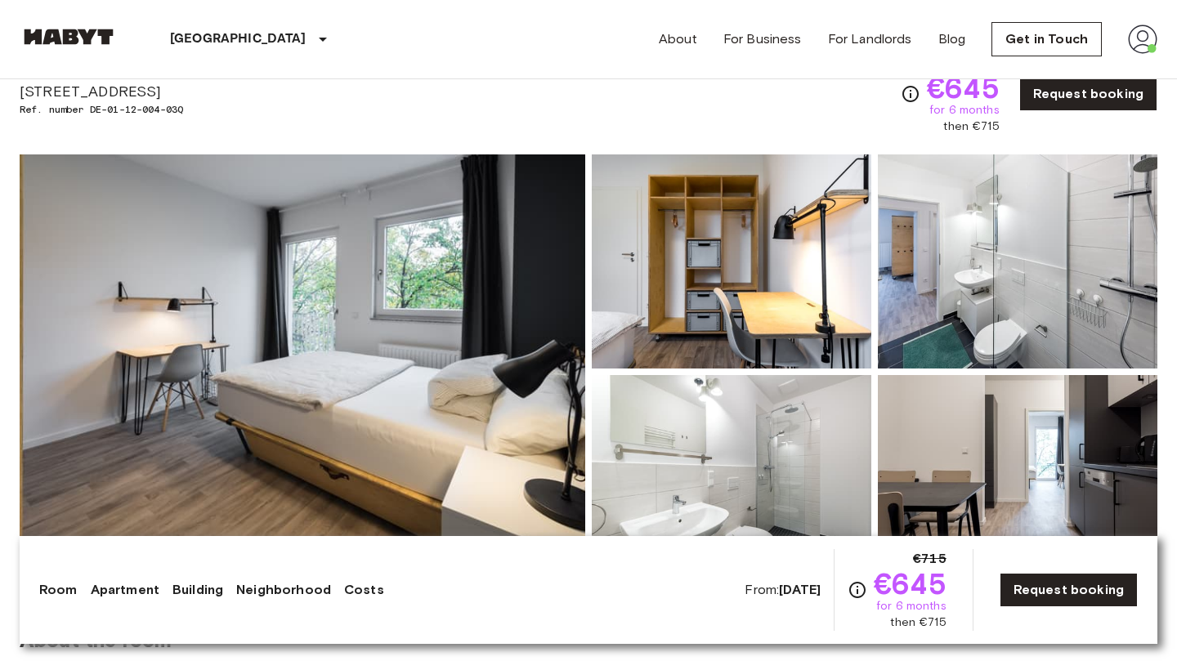
scroll to position [74, 0]
click at [453, 393] on img at bounding box center [302, 371] width 565 height 435
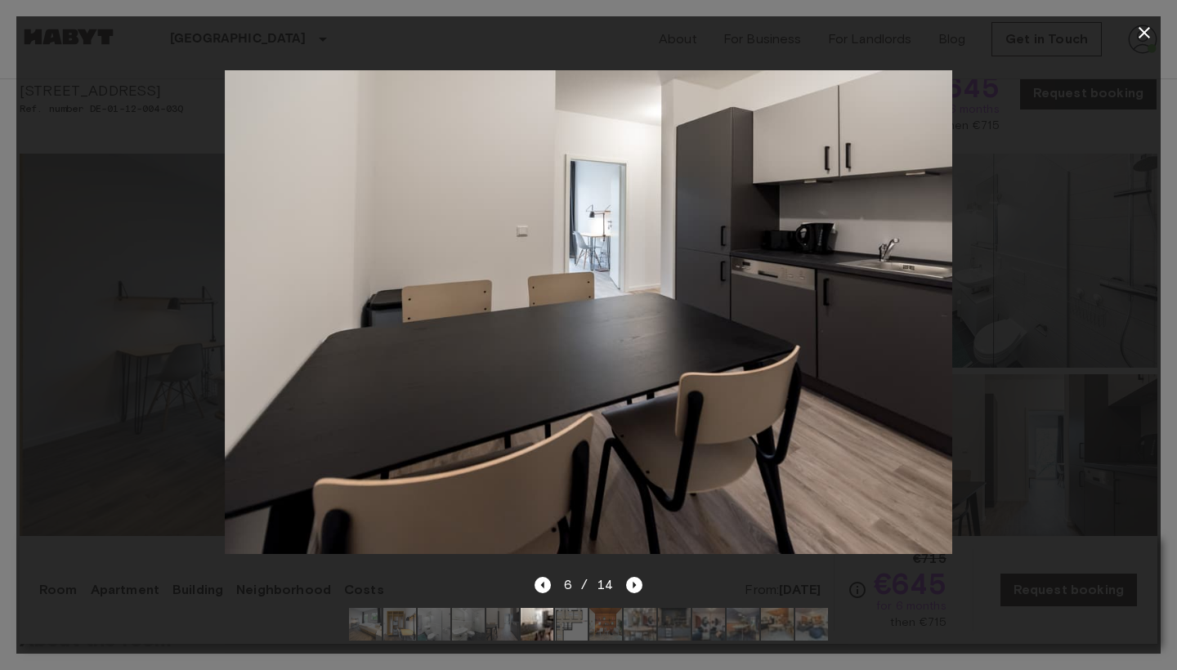
click at [1143, 34] on icon "button" at bounding box center [1143, 32] width 11 height 11
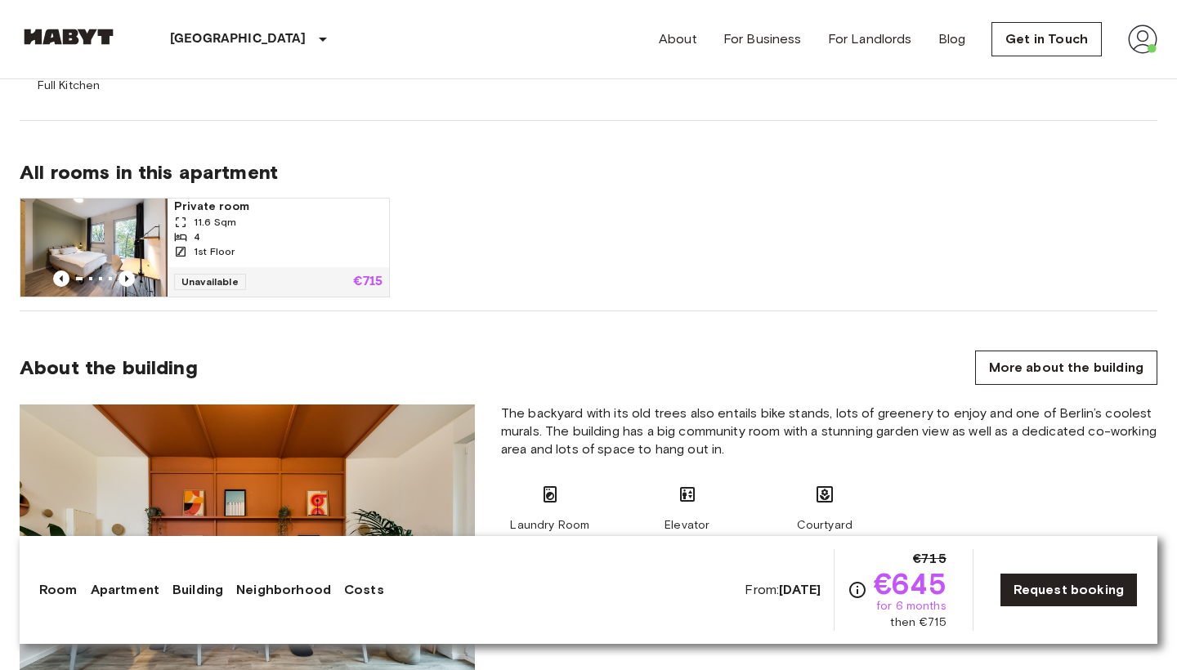
scroll to position [1087, 0]
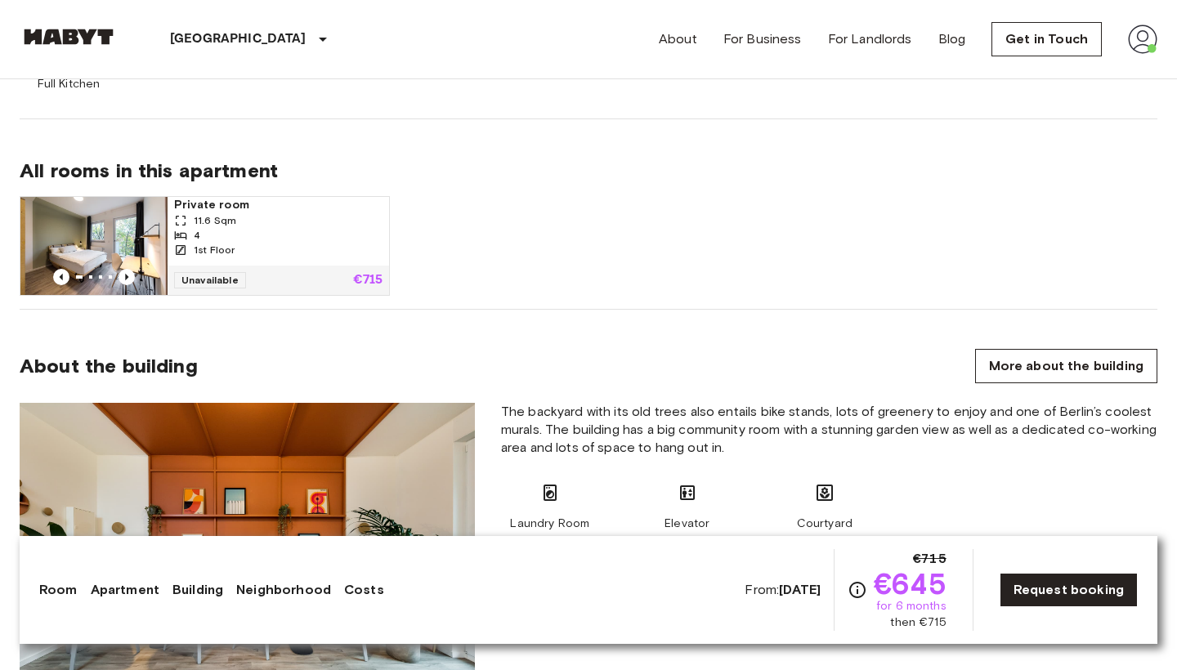
click at [136, 252] on img at bounding box center [93, 246] width 147 height 98
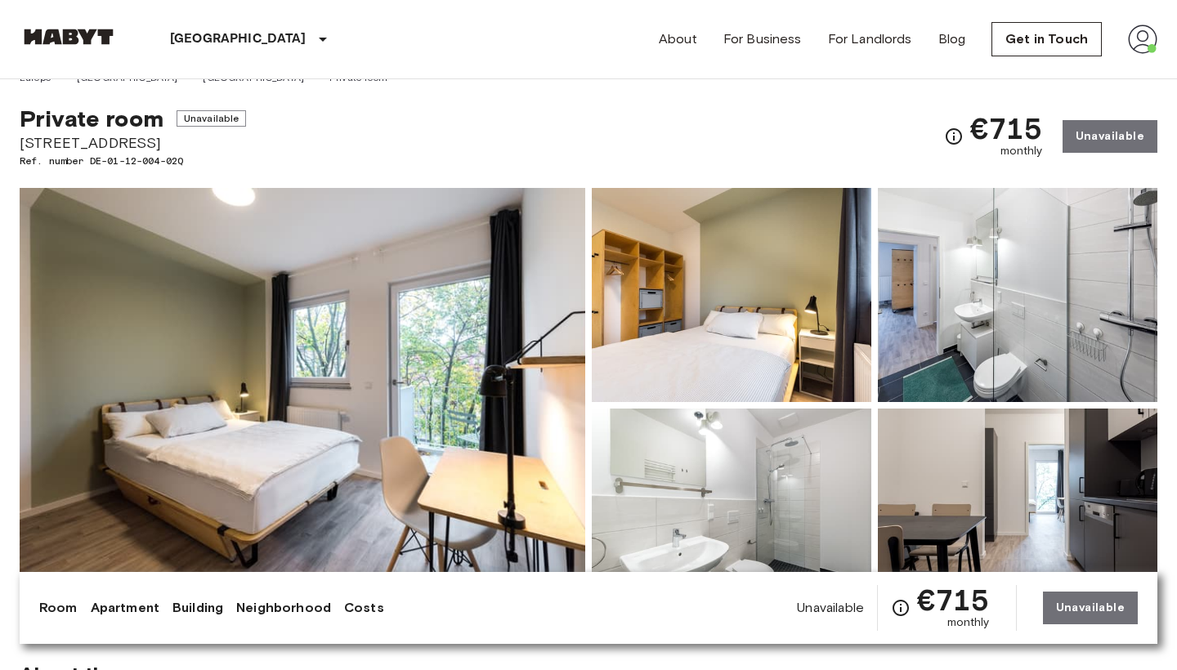
scroll to position [25, 0]
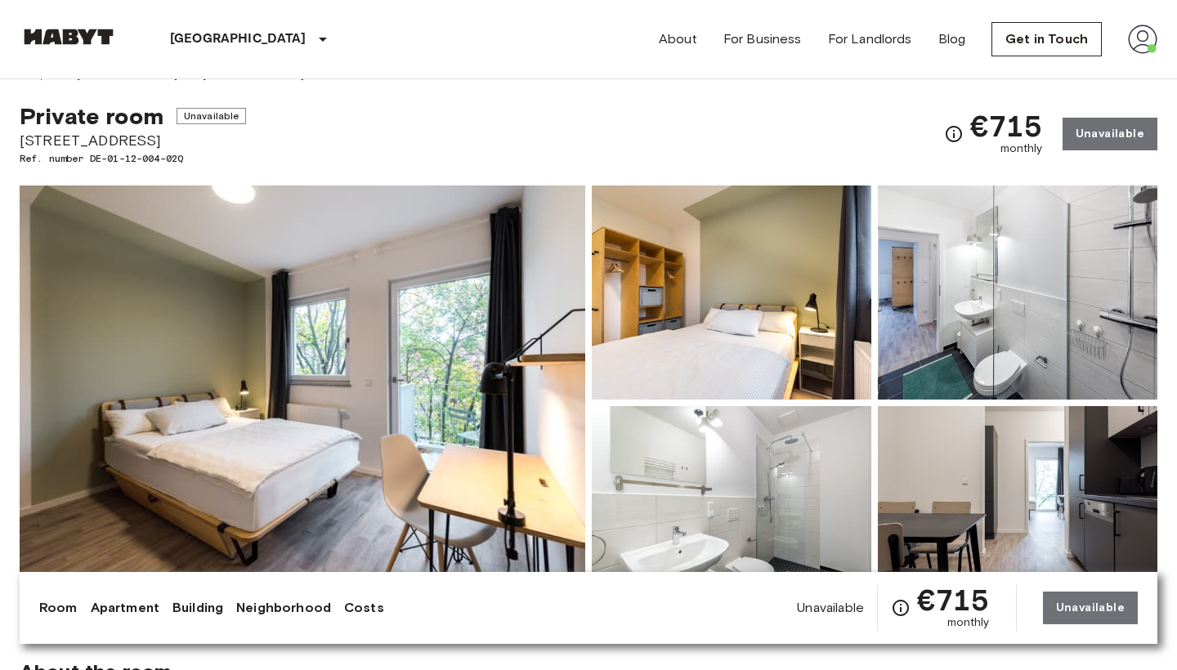
click at [481, 413] on img at bounding box center [302, 402] width 565 height 435
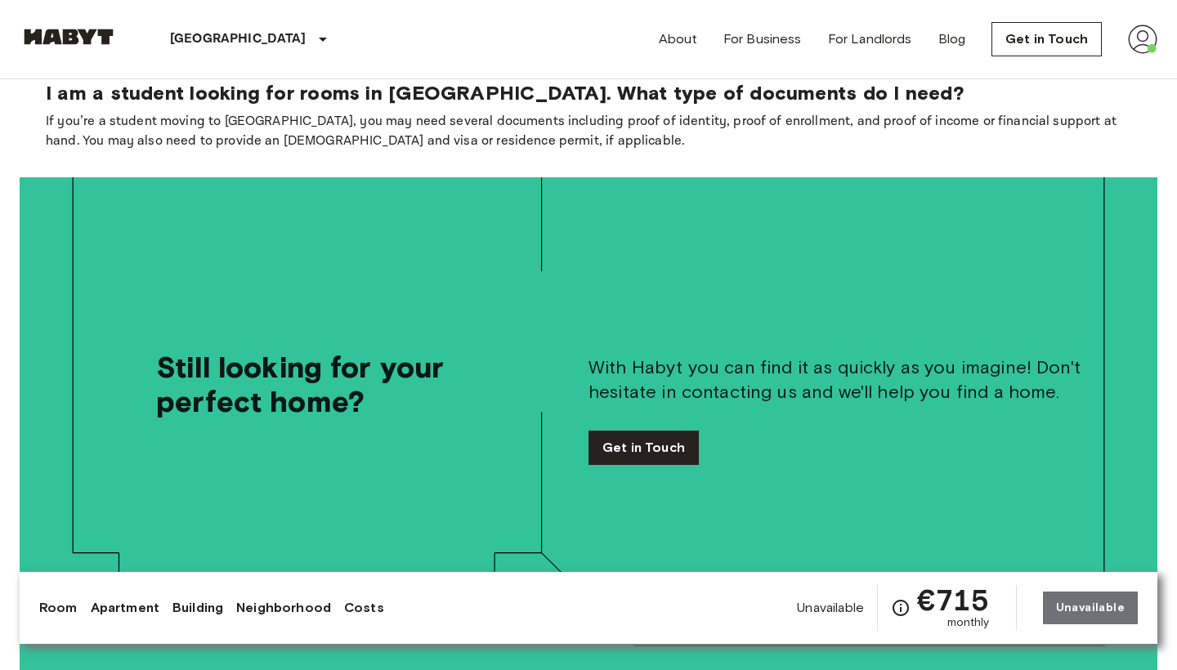
scroll to position [3621, 0]
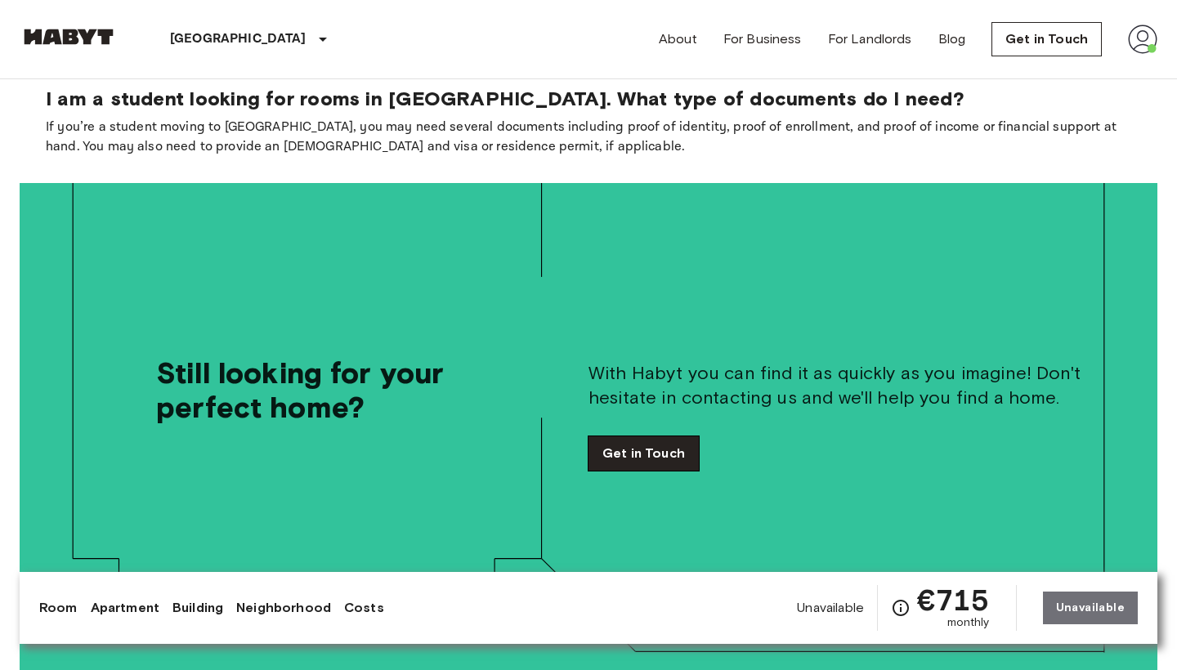
click at [674, 436] on link "Get in Touch" at bounding box center [643, 453] width 110 height 34
